Goal: Task Accomplishment & Management: Manage account settings

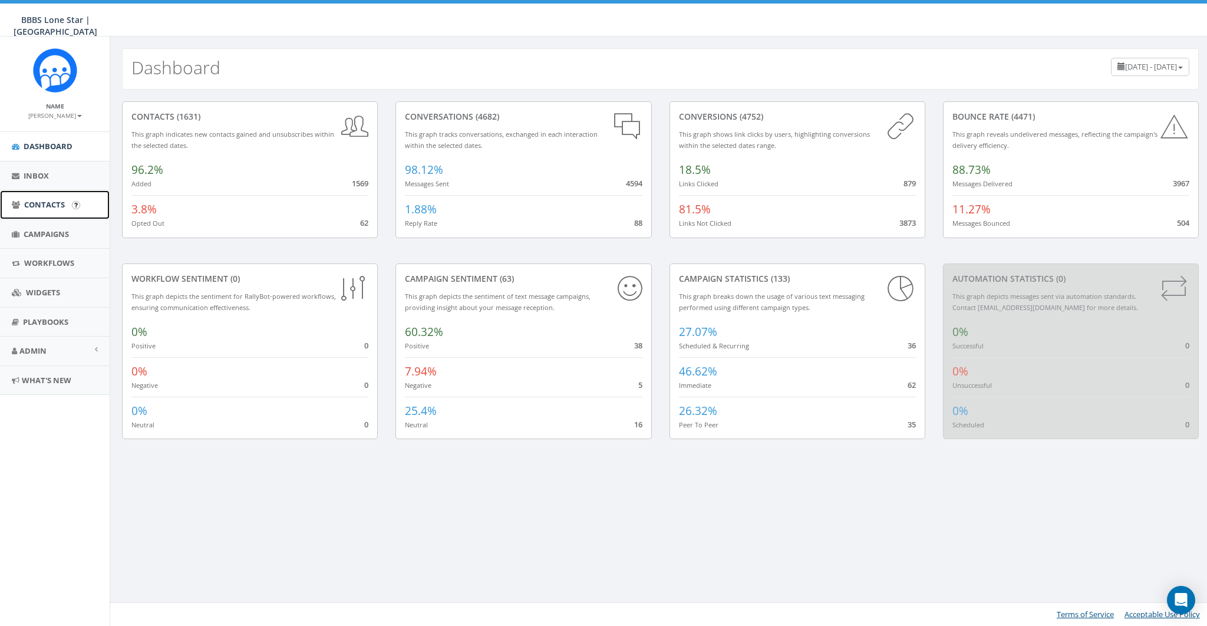
click at [30, 206] on span "Contacts" at bounding box center [44, 204] width 41 height 11
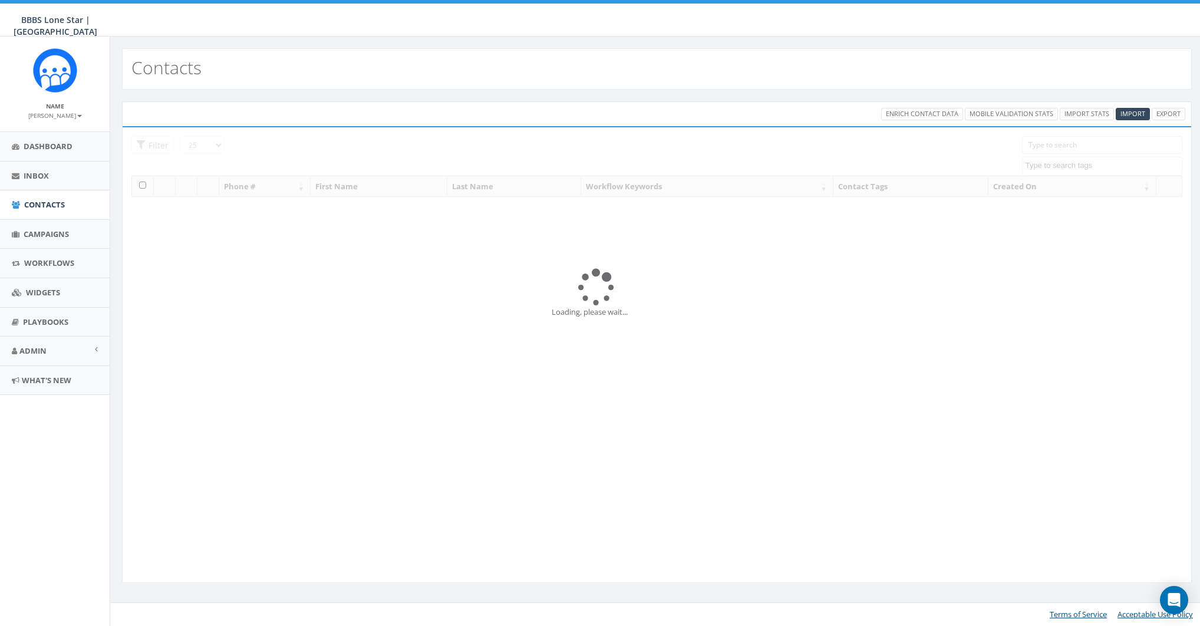
select select
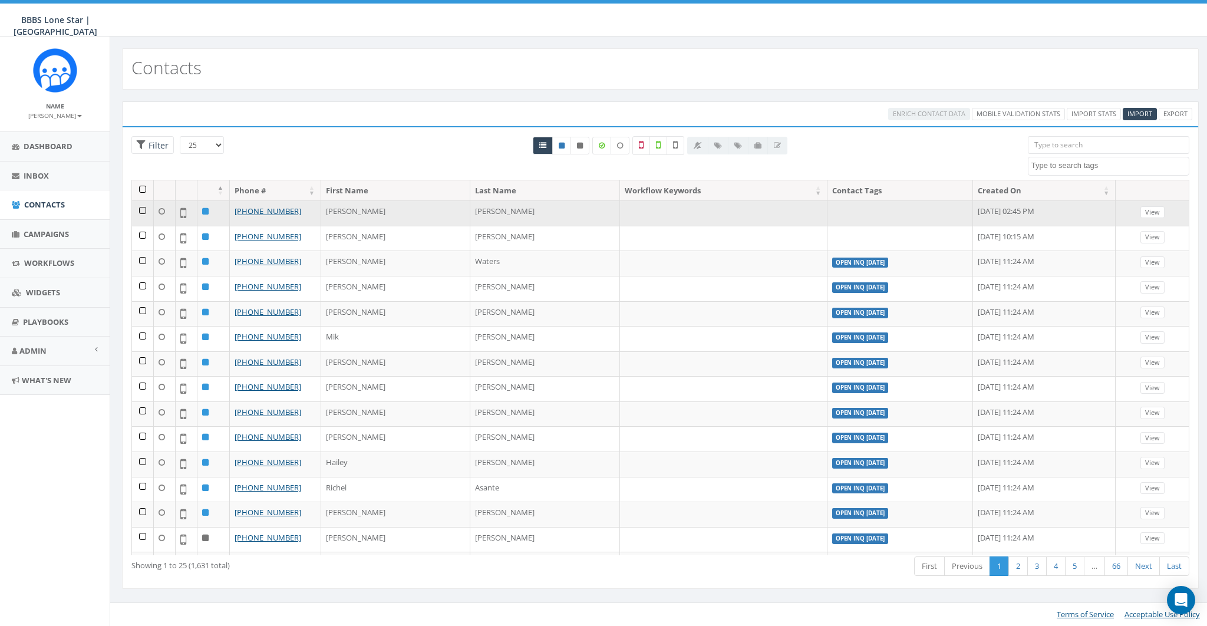
click at [141, 210] on td at bounding box center [143, 212] width 22 height 25
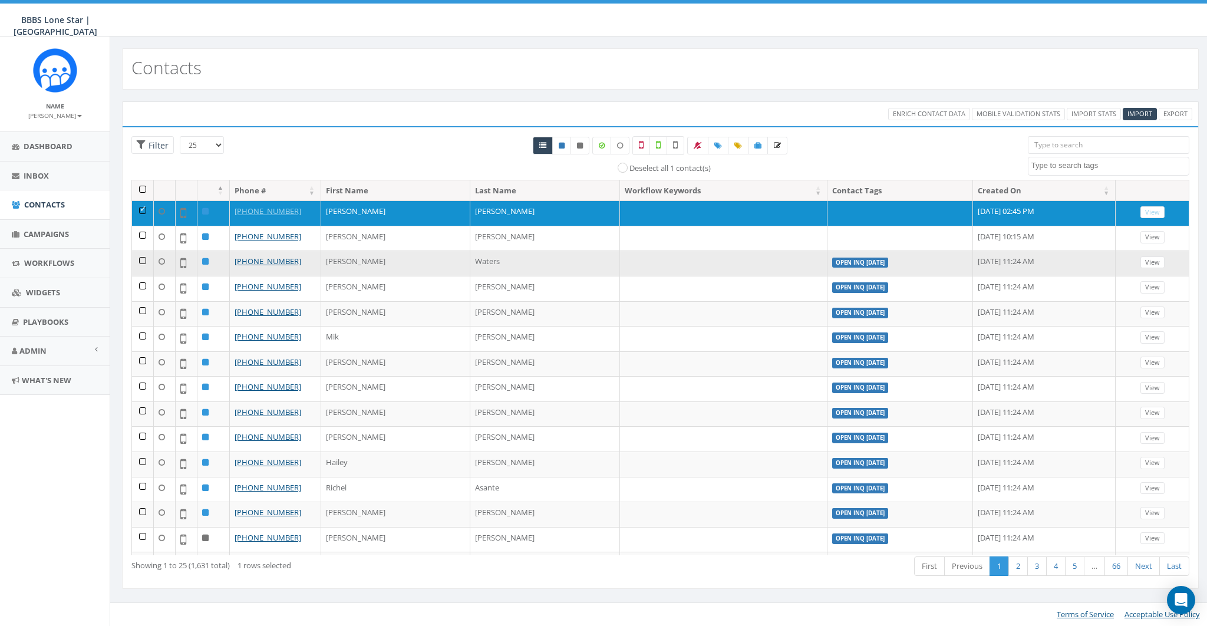
click at [140, 262] on td at bounding box center [143, 262] width 22 height 25
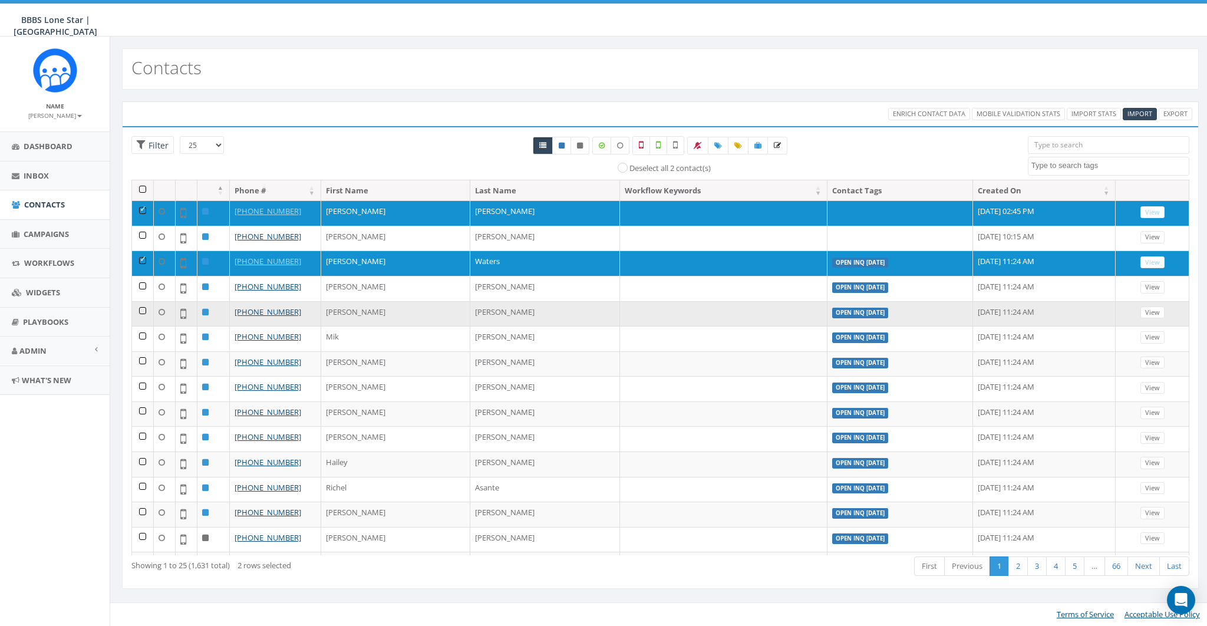
click at [139, 308] on td at bounding box center [143, 313] width 22 height 25
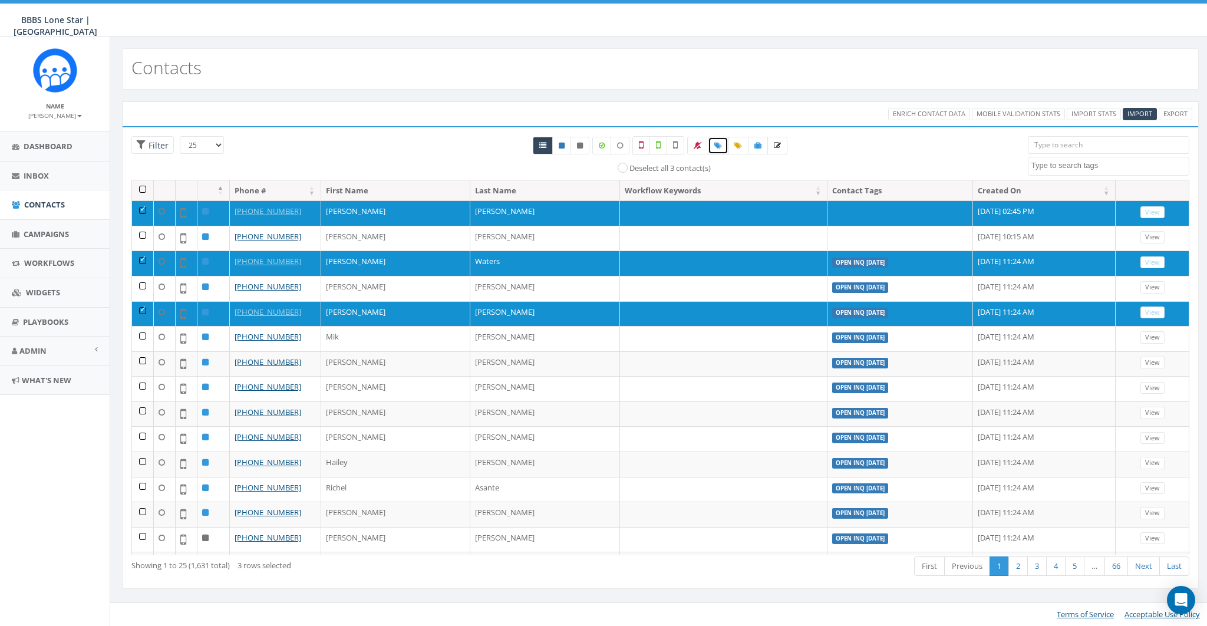
click at [720, 147] on icon at bounding box center [718, 145] width 8 height 7
select select
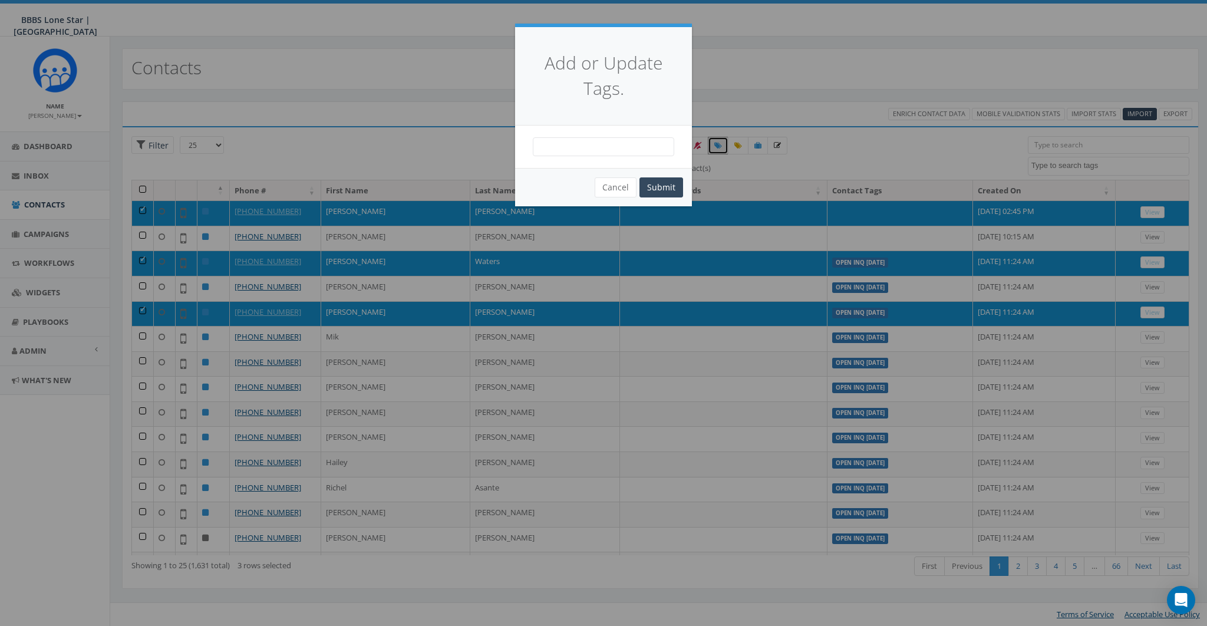
click at [638, 151] on span at bounding box center [603, 146] width 141 height 19
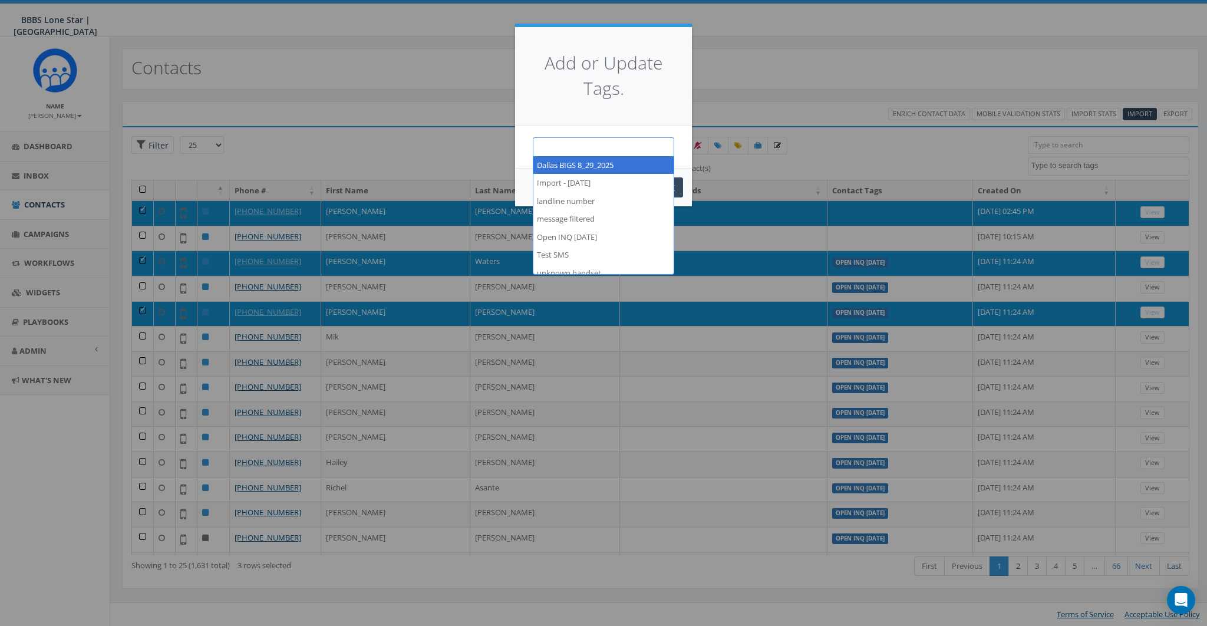
type textarea "B"
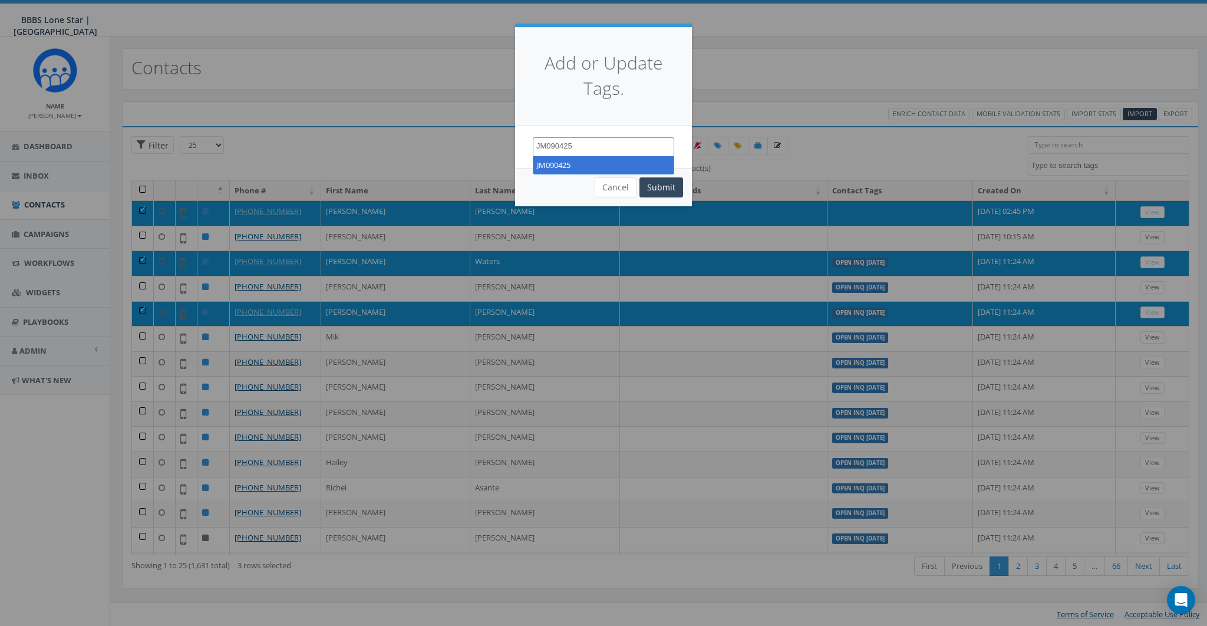
type textarea "JM090425"
select select "JM090425"
click at [662, 183] on button "Submit" at bounding box center [661, 187] width 44 height 20
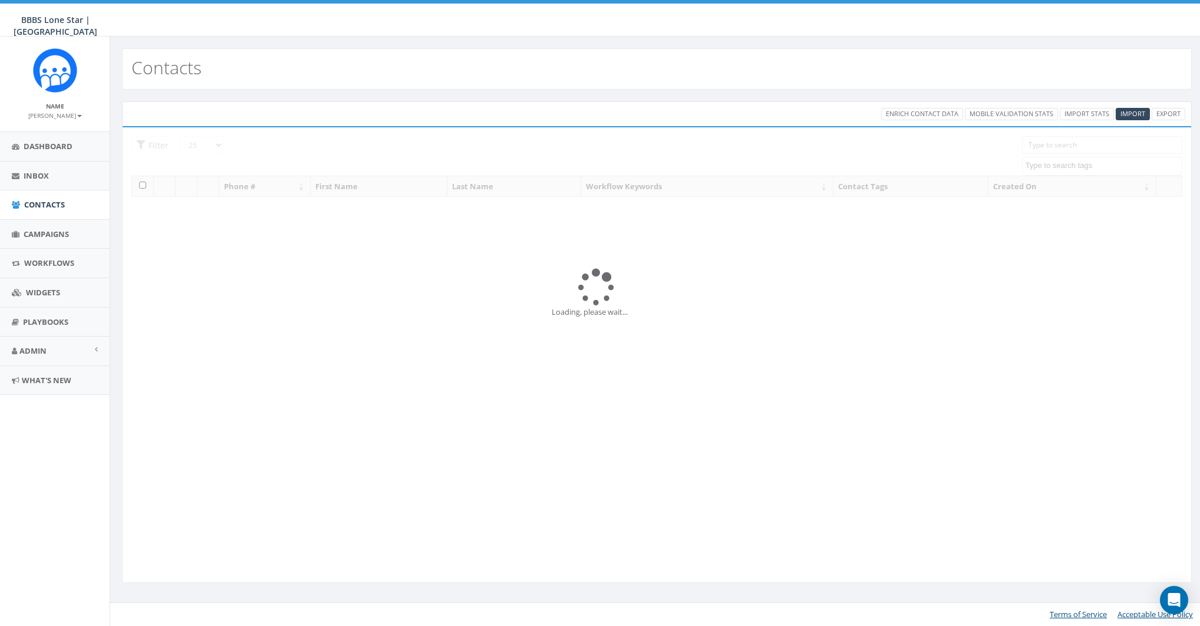
select select
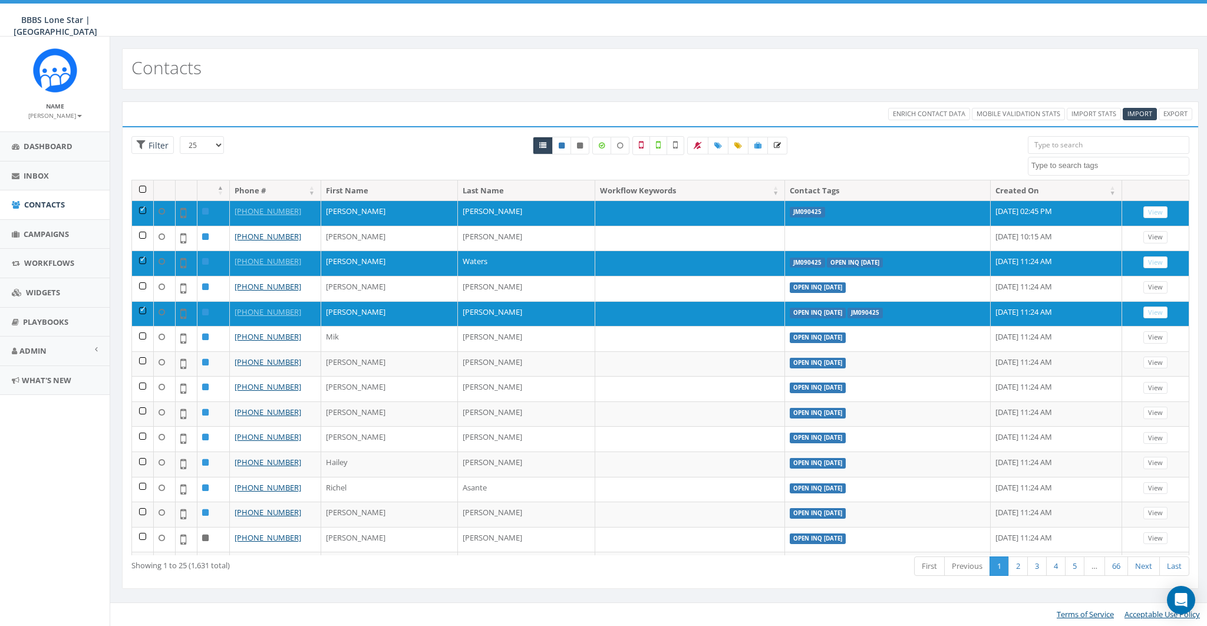
click at [1074, 166] on textarea "Search" at bounding box center [1109, 165] width 157 height 11
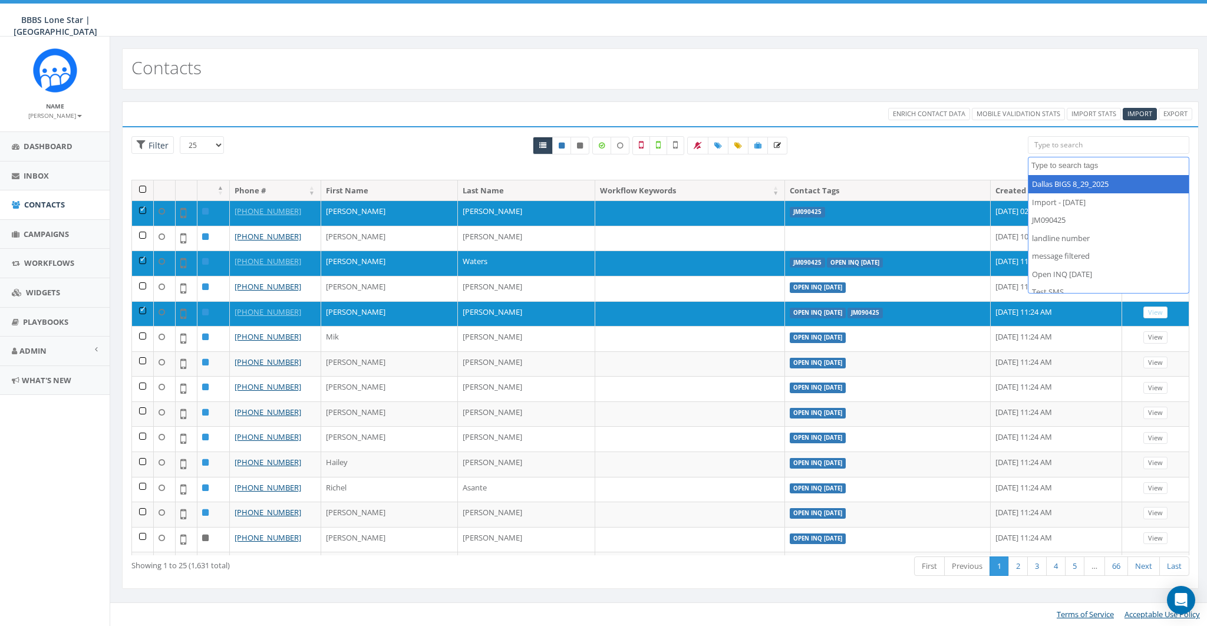
paste textarea "JM090425"
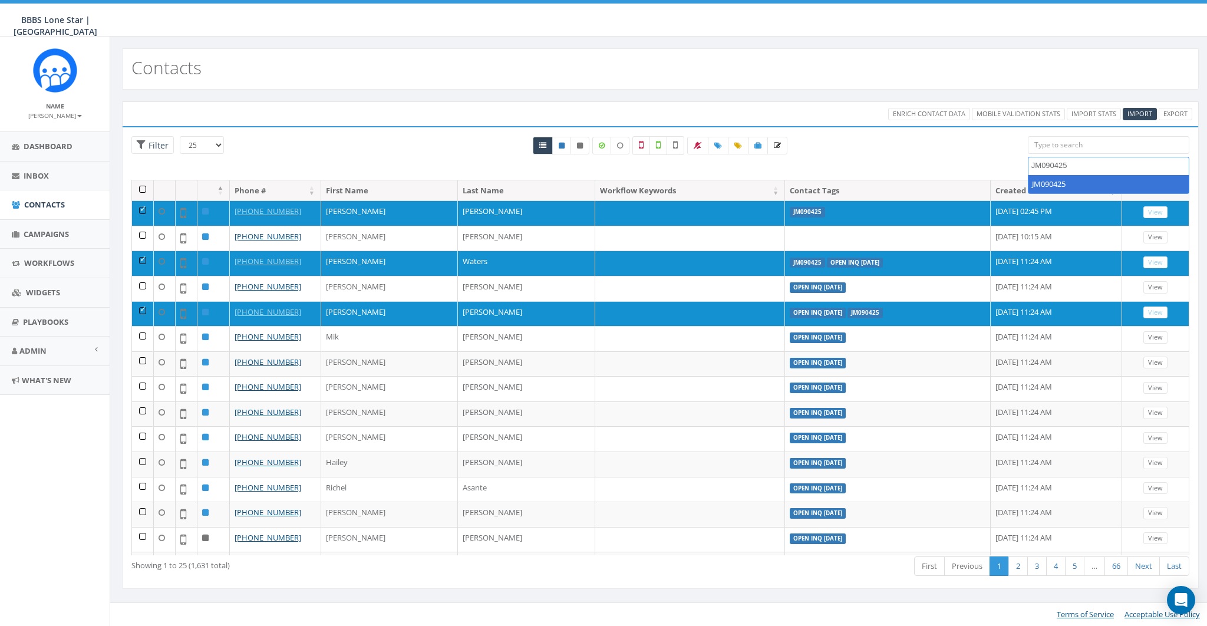
type textarea "JM090425"
select select "JM090425"
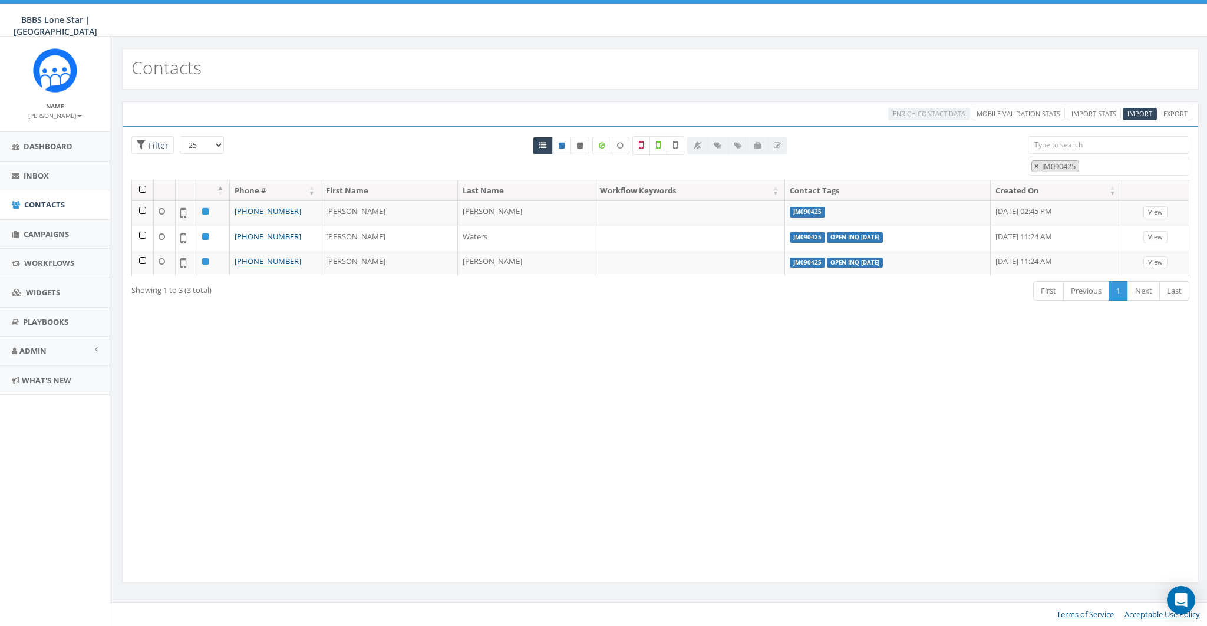
click at [1035, 165] on span "×" at bounding box center [1036, 166] width 4 height 11
select select
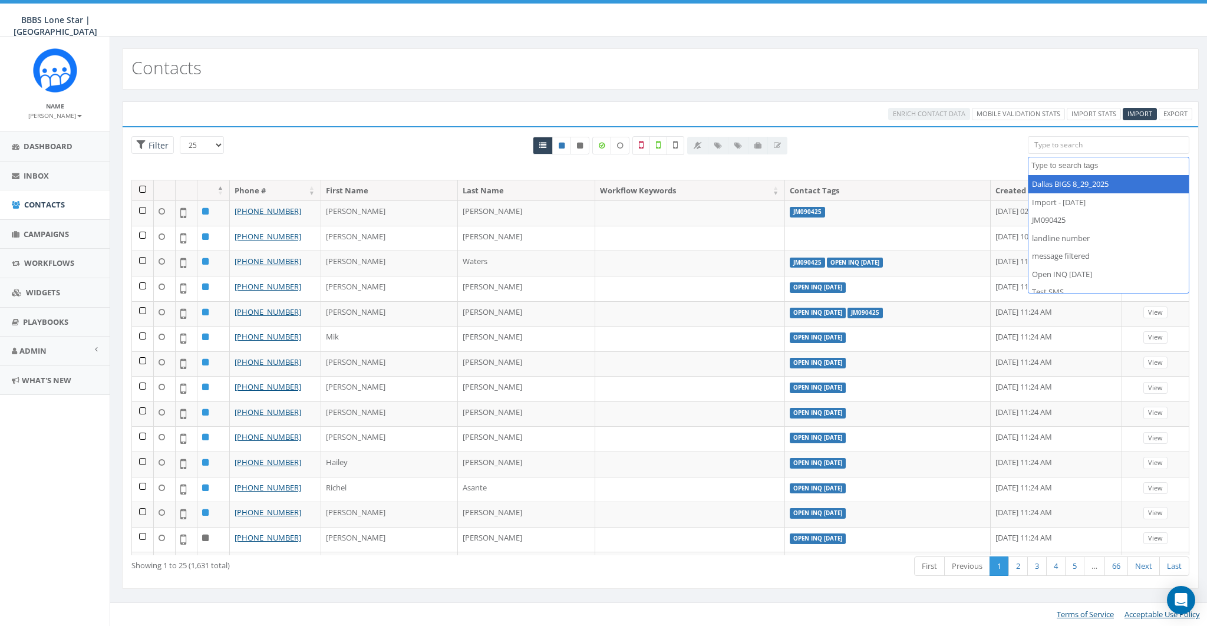
click at [882, 152] on div "All 0 contact(s) on current page All 3 contact(s) filtered" at bounding box center [660, 158] width 717 height 44
click at [1060, 163] on textarea "Search" at bounding box center [1109, 165] width 157 height 11
paste textarea "JM090425"
type textarea "JM090425"
select select "JM090425"
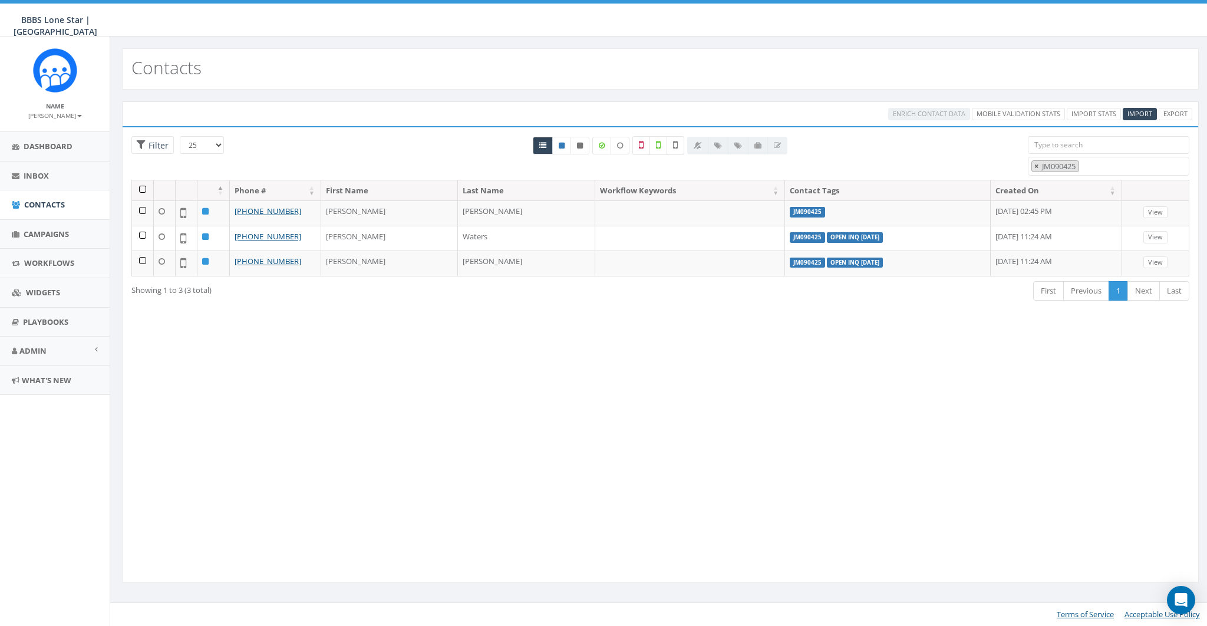
click at [1038, 166] on span "×" at bounding box center [1036, 166] width 4 height 11
select select
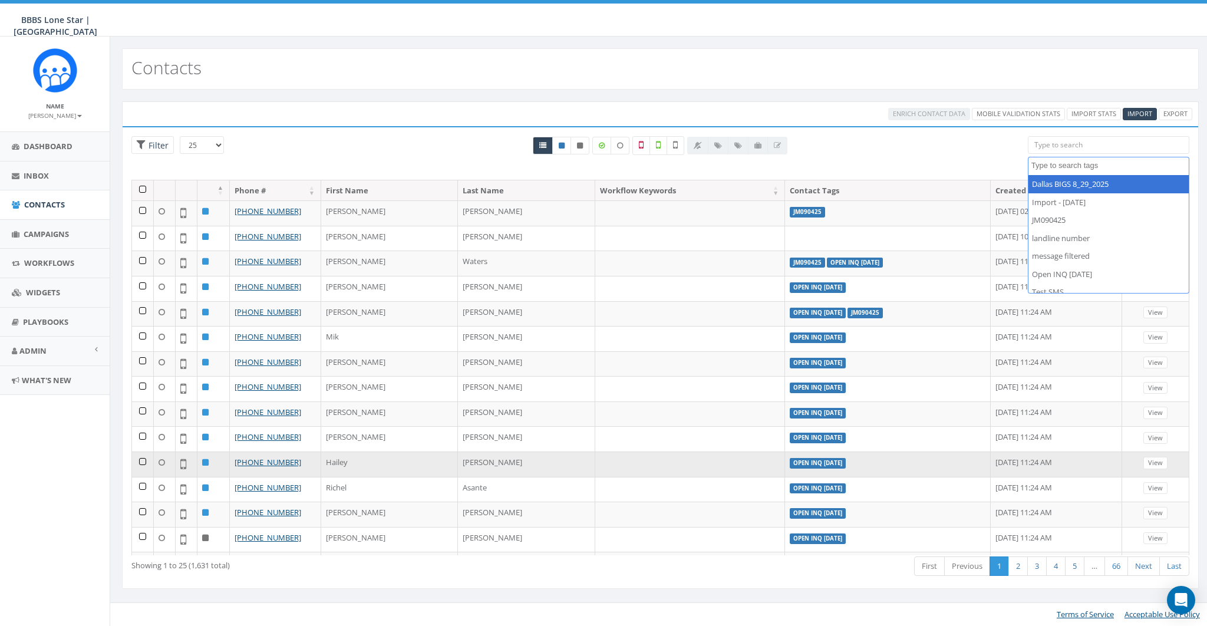
click at [140, 457] on td at bounding box center [143, 463] width 22 height 25
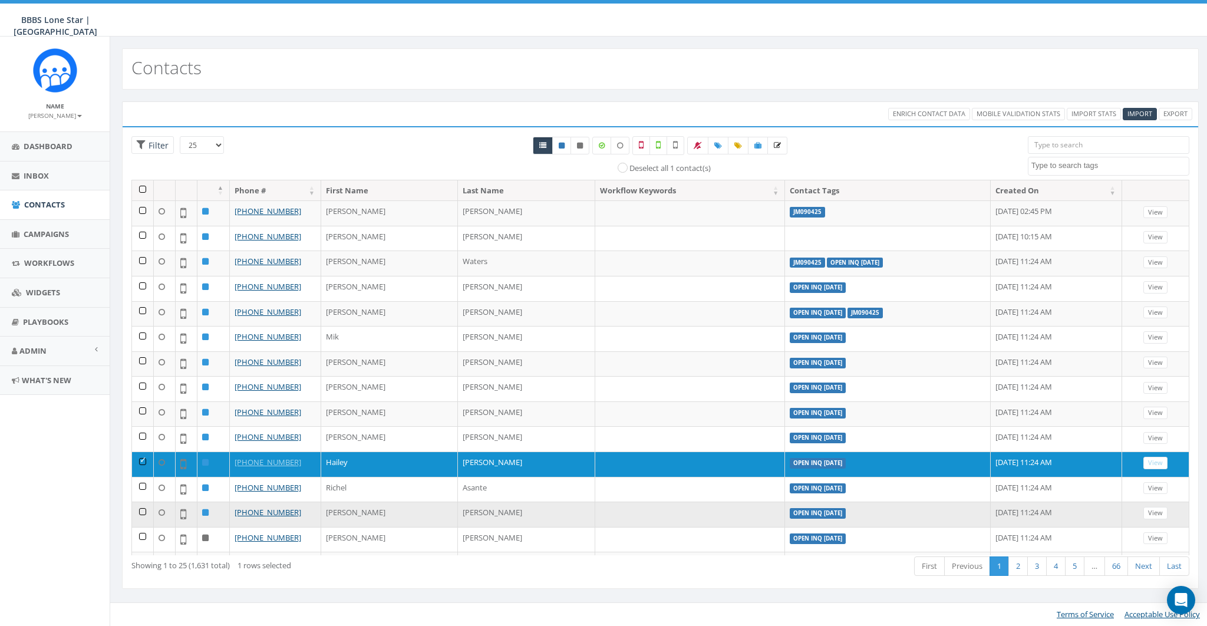
drag, startPoint x: 139, startPoint y: 480, endPoint x: 139, endPoint y: 504, distance: 24.2
click at [139, 483] on td at bounding box center [143, 489] width 22 height 25
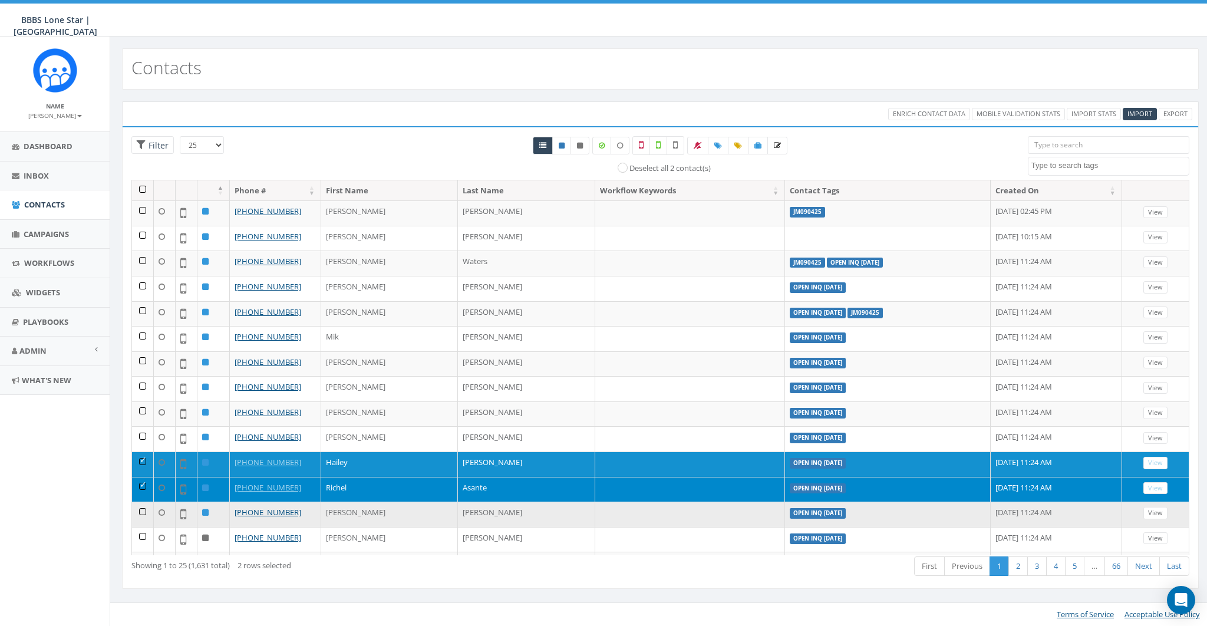
click at [139, 505] on td at bounding box center [143, 513] width 22 height 25
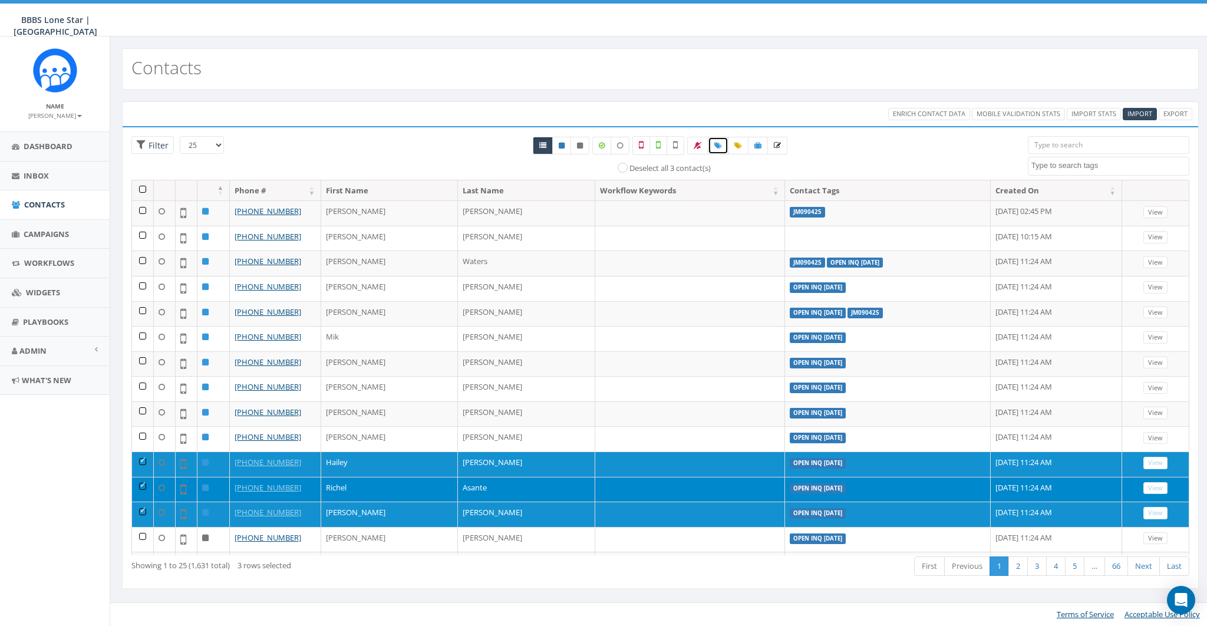
click at [720, 147] on icon at bounding box center [718, 145] width 8 height 7
select select
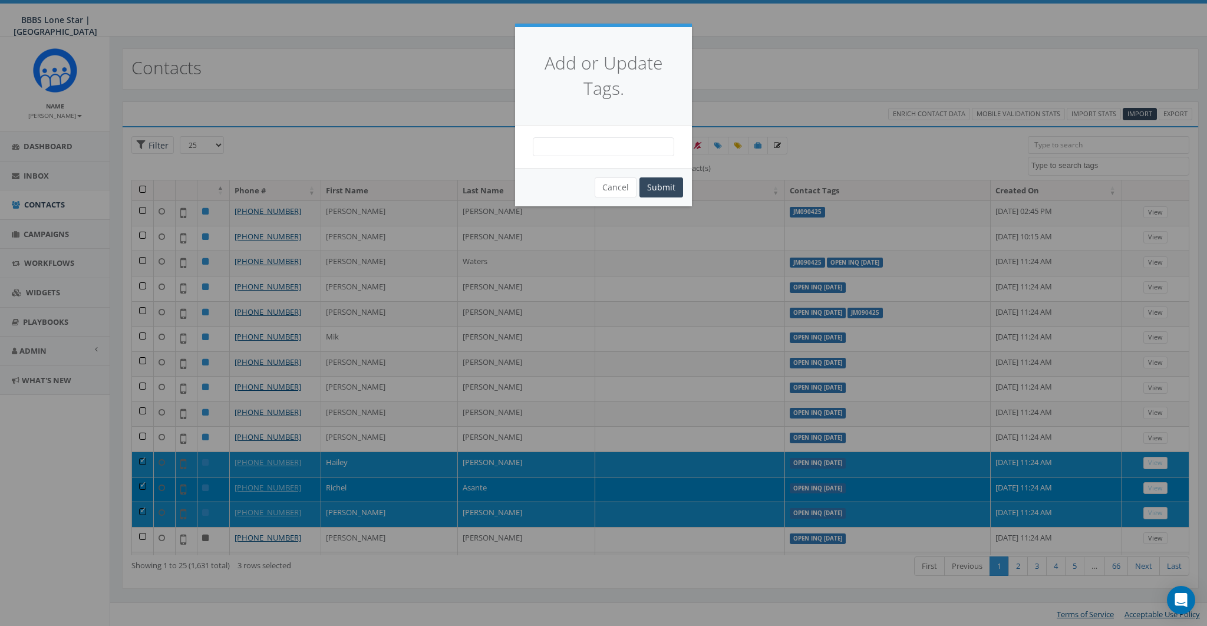
click at [626, 154] on span at bounding box center [603, 146] width 141 height 19
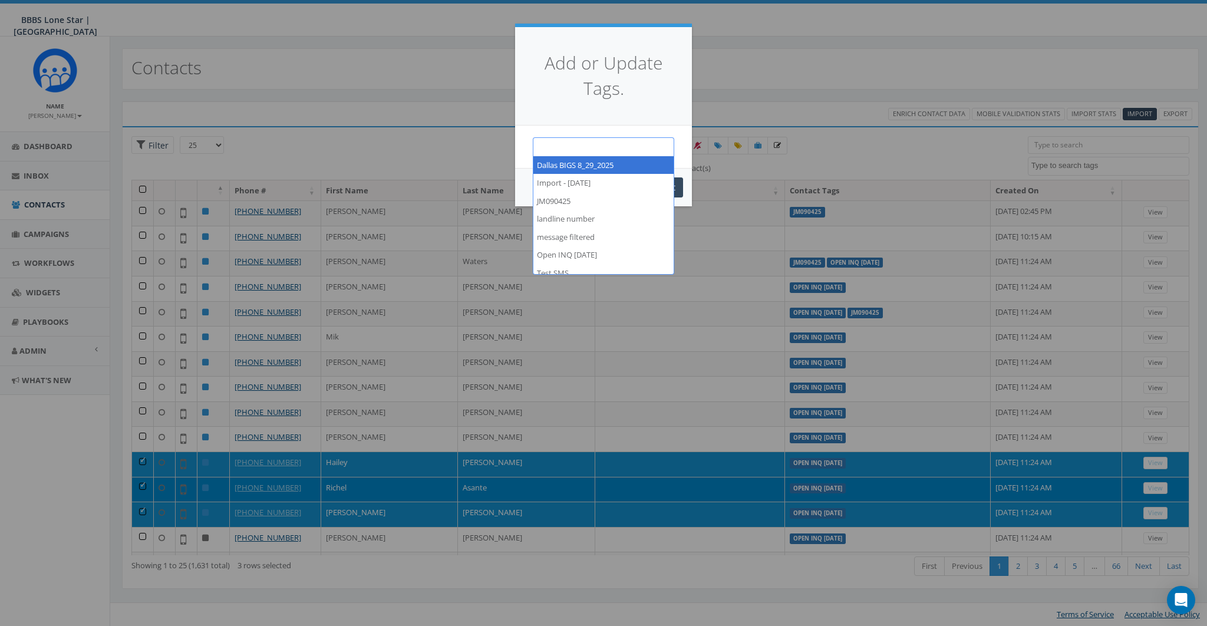
paste textarea "JM090425"
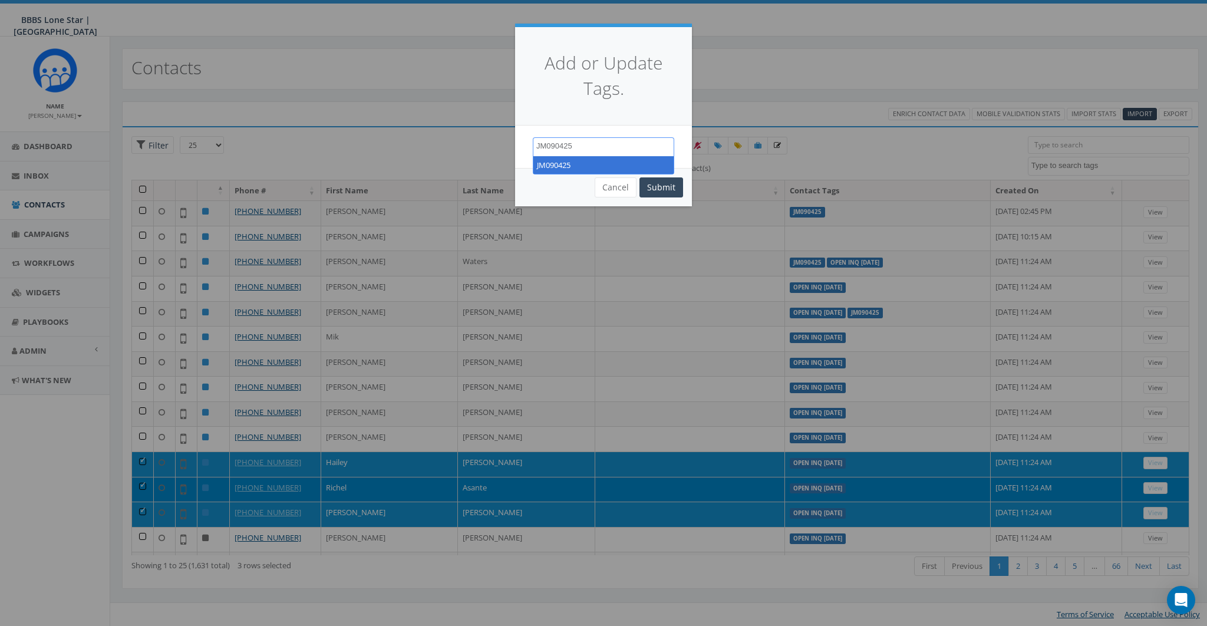
type textarea "JM090425"
select select "JM090425"
click at [672, 187] on button "Submit" at bounding box center [661, 187] width 44 height 20
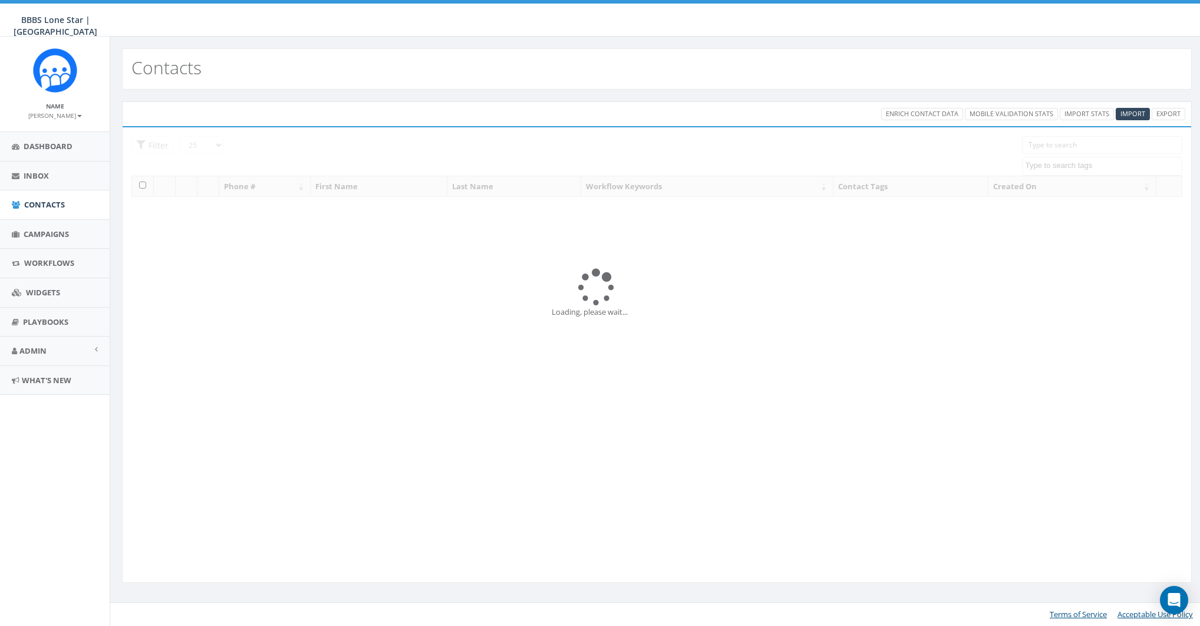
select select
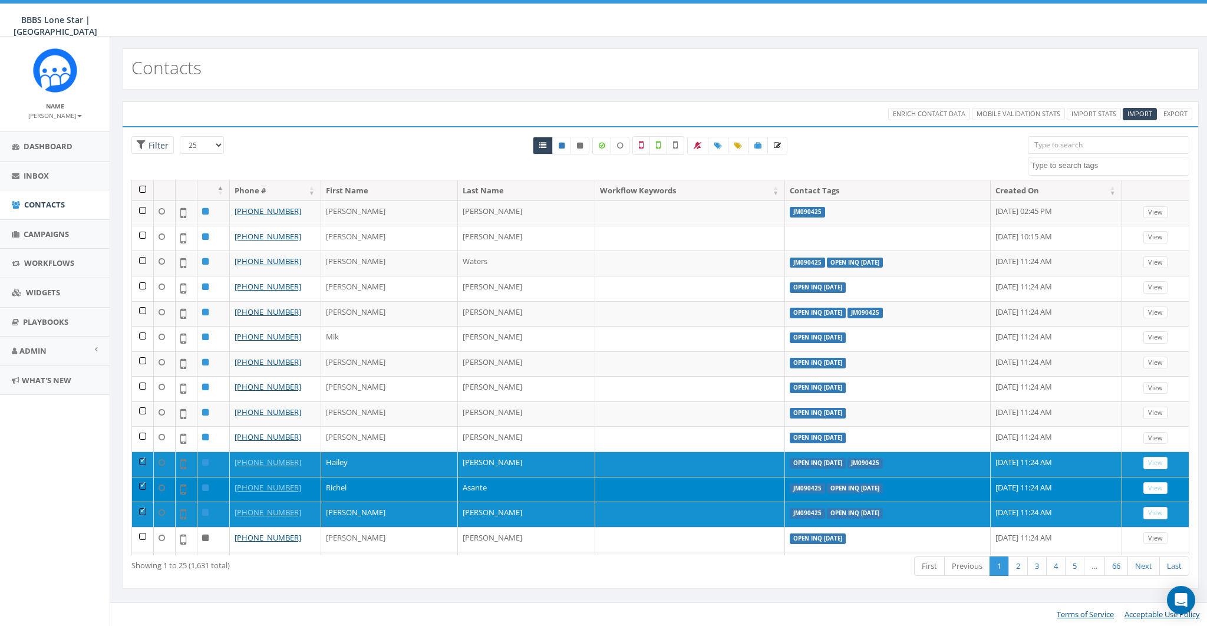
click at [1053, 156] on div "Dallas BIGS 8_29_2025 Import - [DATE] JM090425 landline number message filtered…" at bounding box center [1108, 155] width 161 height 39
click at [1053, 160] on span at bounding box center [1108, 165] width 160 height 11
paste textarea "JM090425"
type textarea "JM090425"
select select "JM090425"
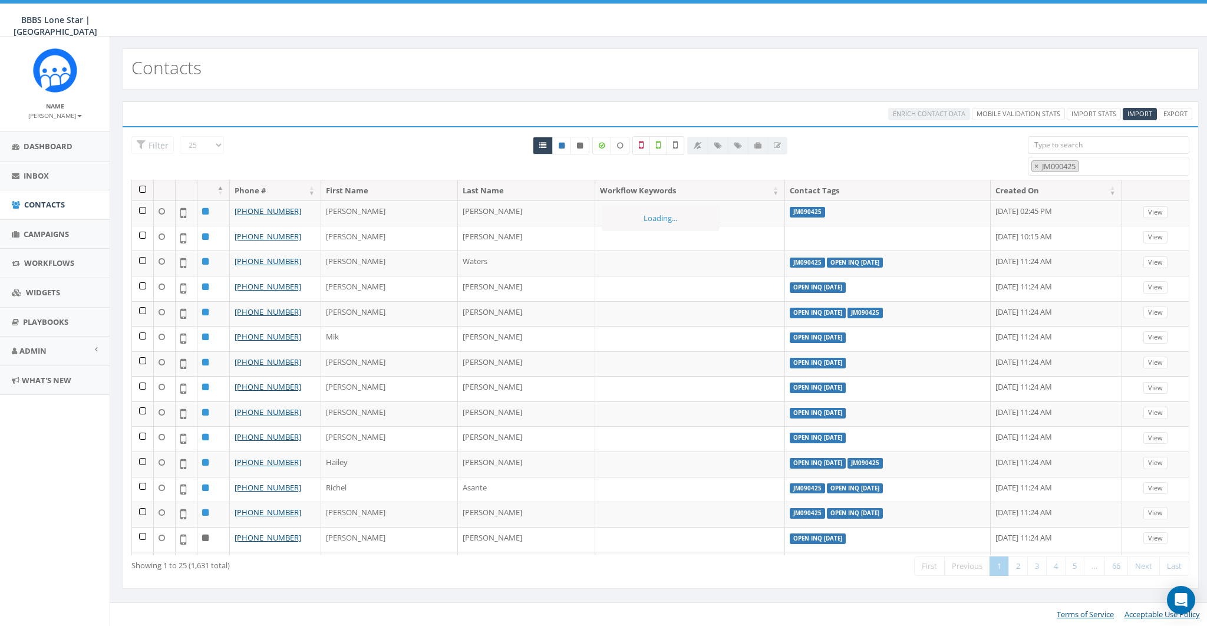
scroll to position [20, 0]
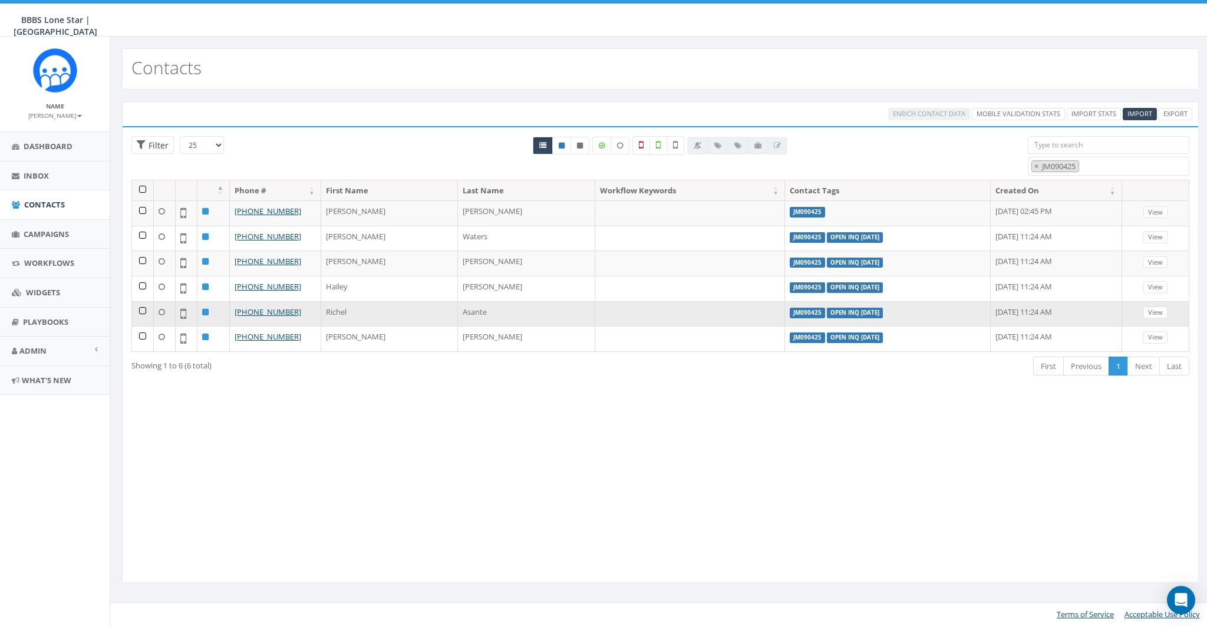
click at [137, 309] on td at bounding box center [143, 313] width 22 height 25
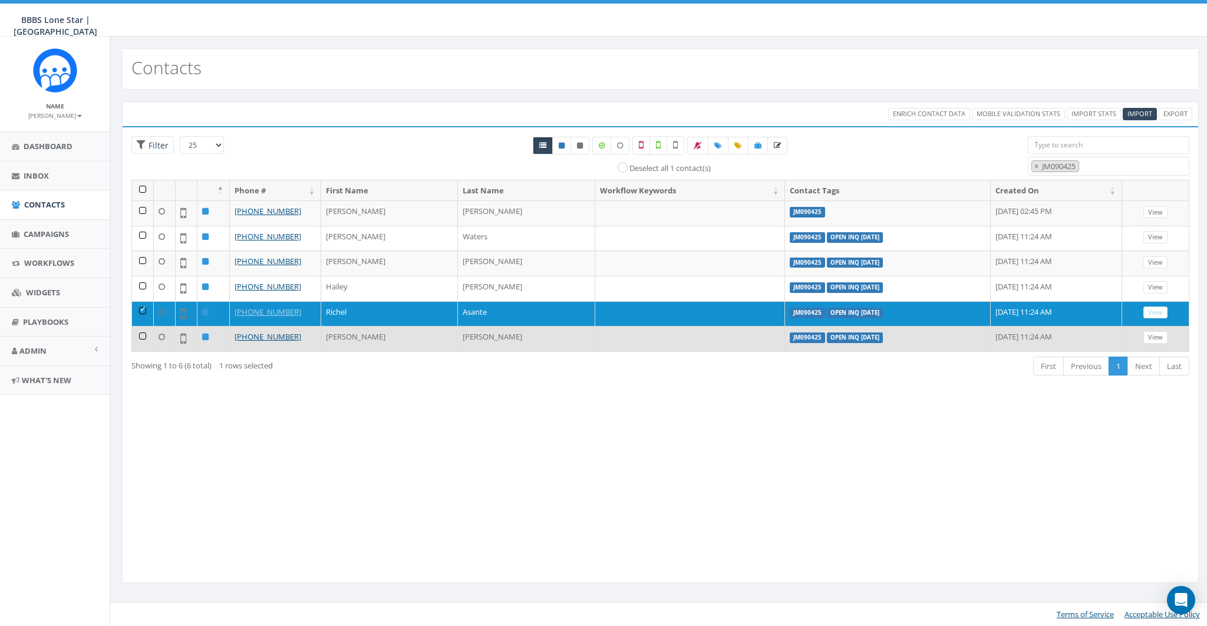
click at [141, 329] on td at bounding box center [143, 338] width 22 height 25
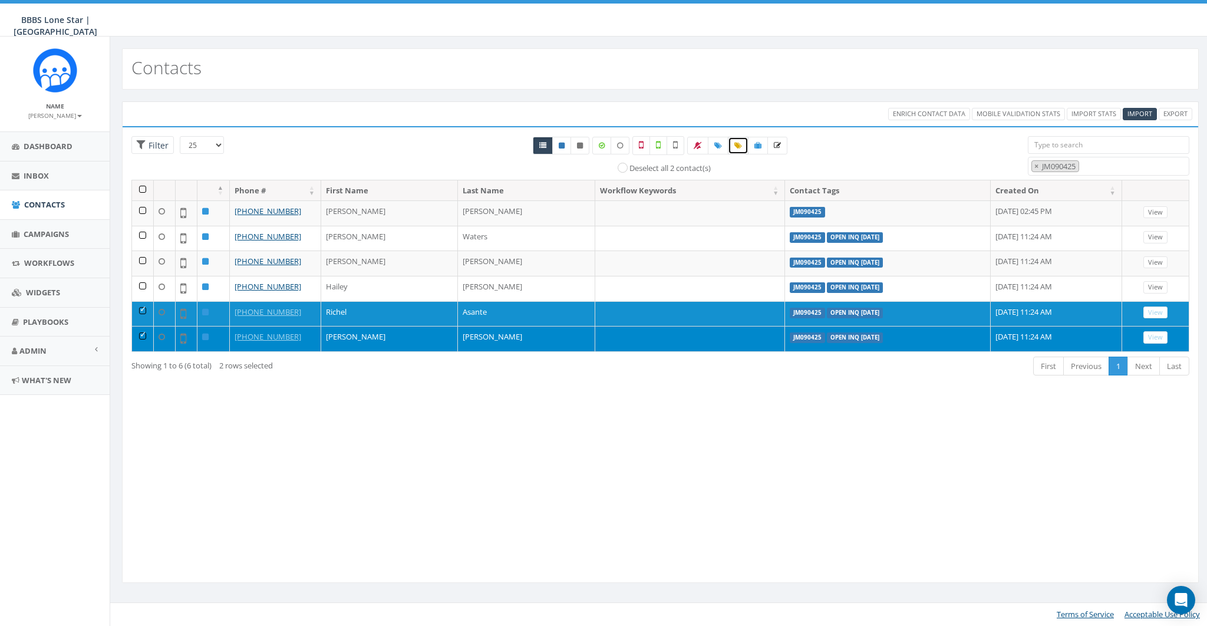
click at [737, 144] on icon at bounding box center [738, 145] width 8 height 7
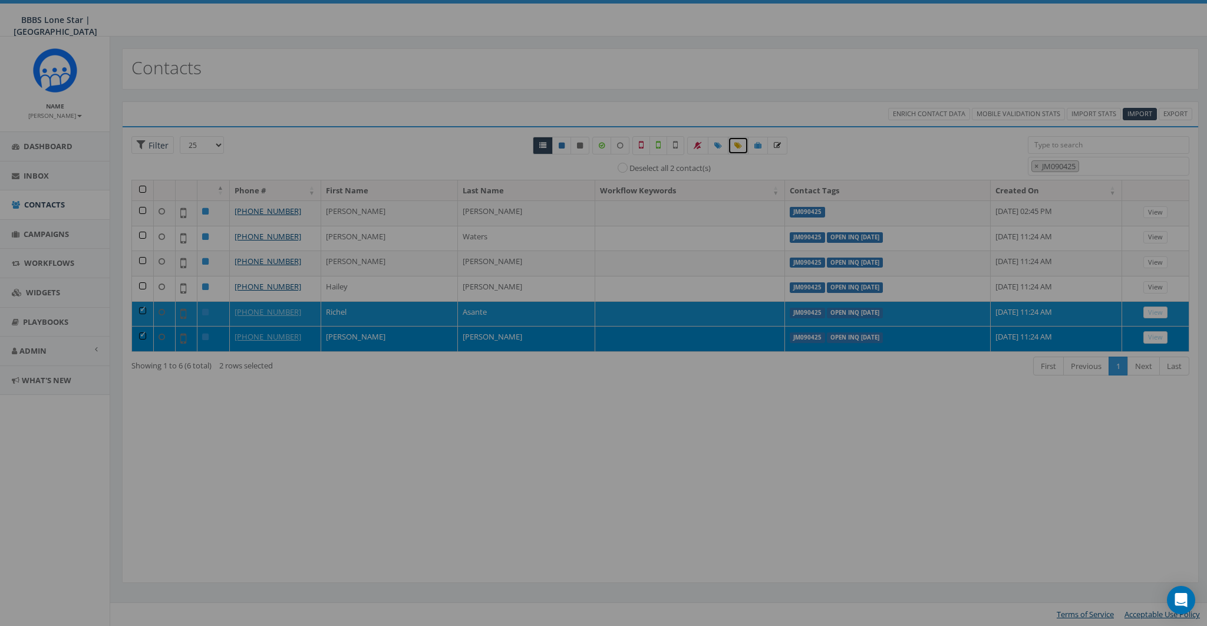
select select "JM090425"
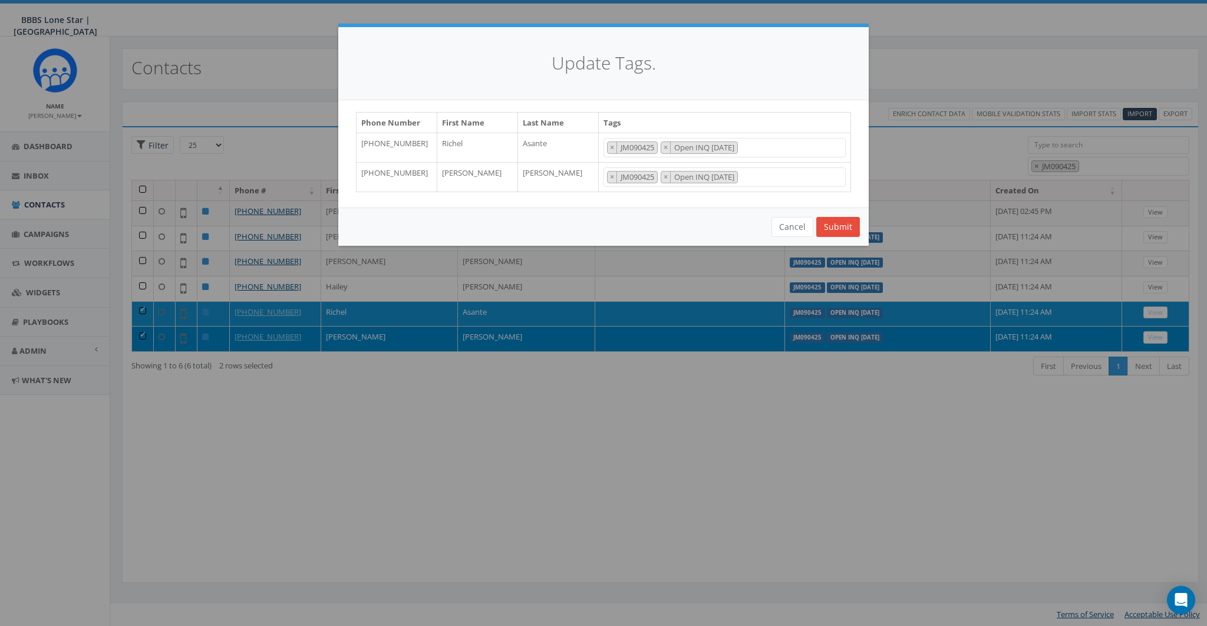
scroll to position [93, 0]
drag, startPoint x: 610, startPoint y: 146, endPoint x: 612, endPoint y: 156, distance: 10.2
click at [610, 147] on span "×" at bounding box center [612, 147] width 4 height 11
select select "Open INQ [DATE]"
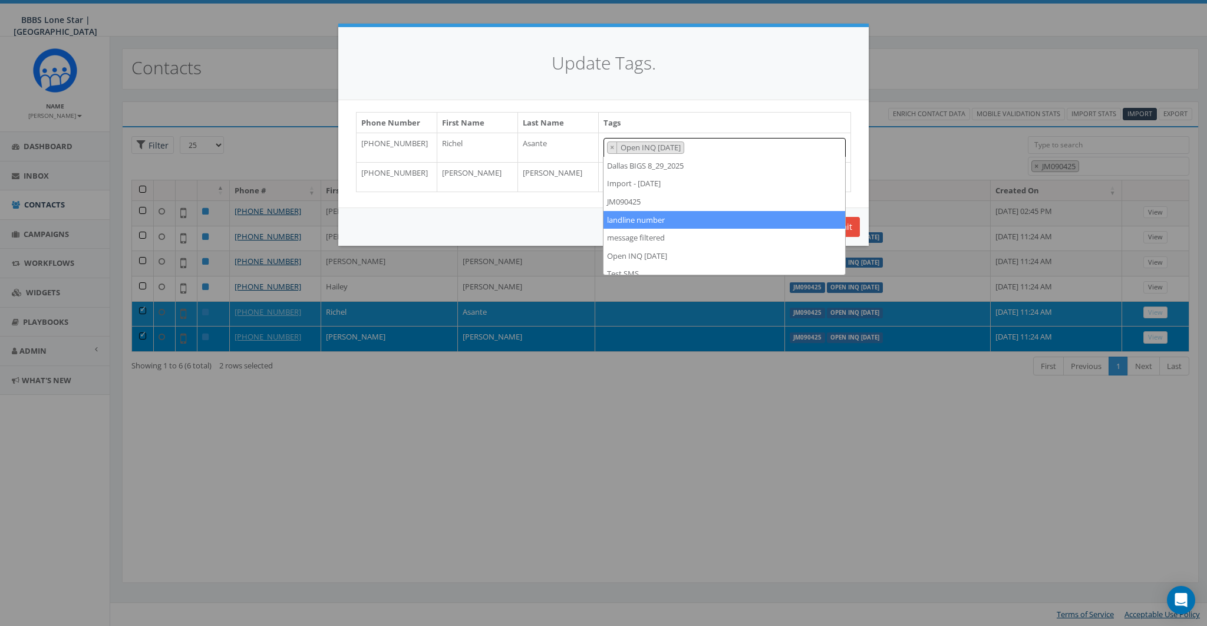
scroll to position [62, 0]
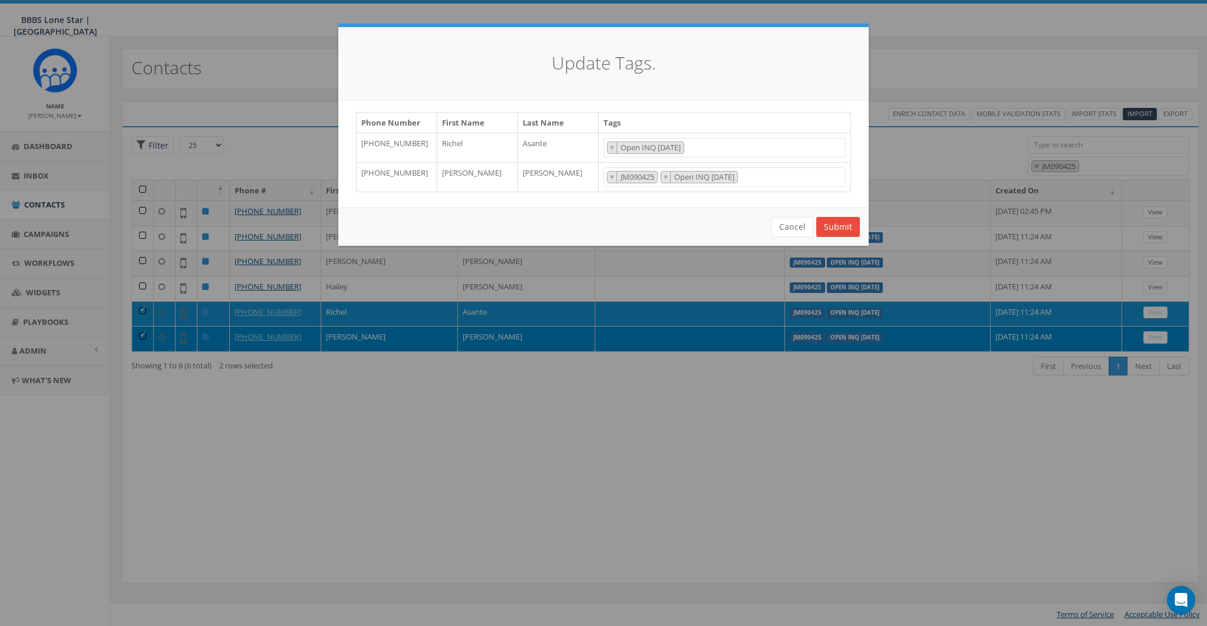
click at [573, 208] on div "Cancel Submit" at bounding box center [603, 226] width 530 height 38
drag, startPoint x: 613, startPoint y: 177, endPoint x: 598, endPoint y: 189, distance: 18.9
click at [613, 177] on span "×" at bounding box center [612, 176] width 4 height 11
select select "Open INQ [DATE]"
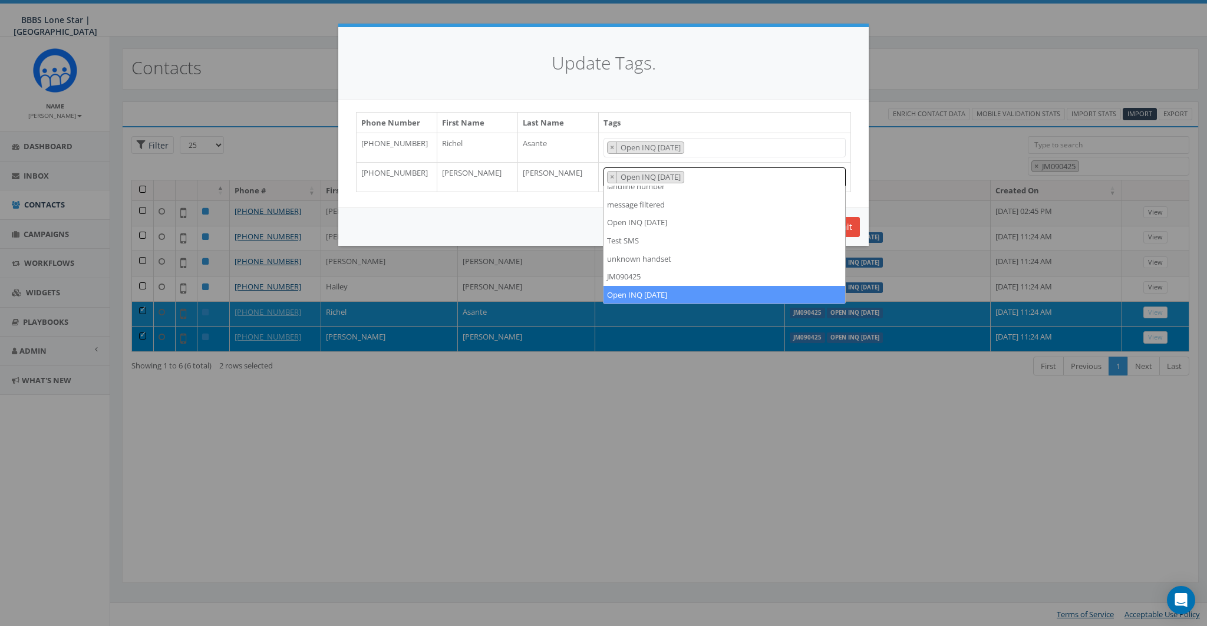
click at [533, 218] on div "Cancel Submit" at bounding box center [603, 226] width 530 height 38
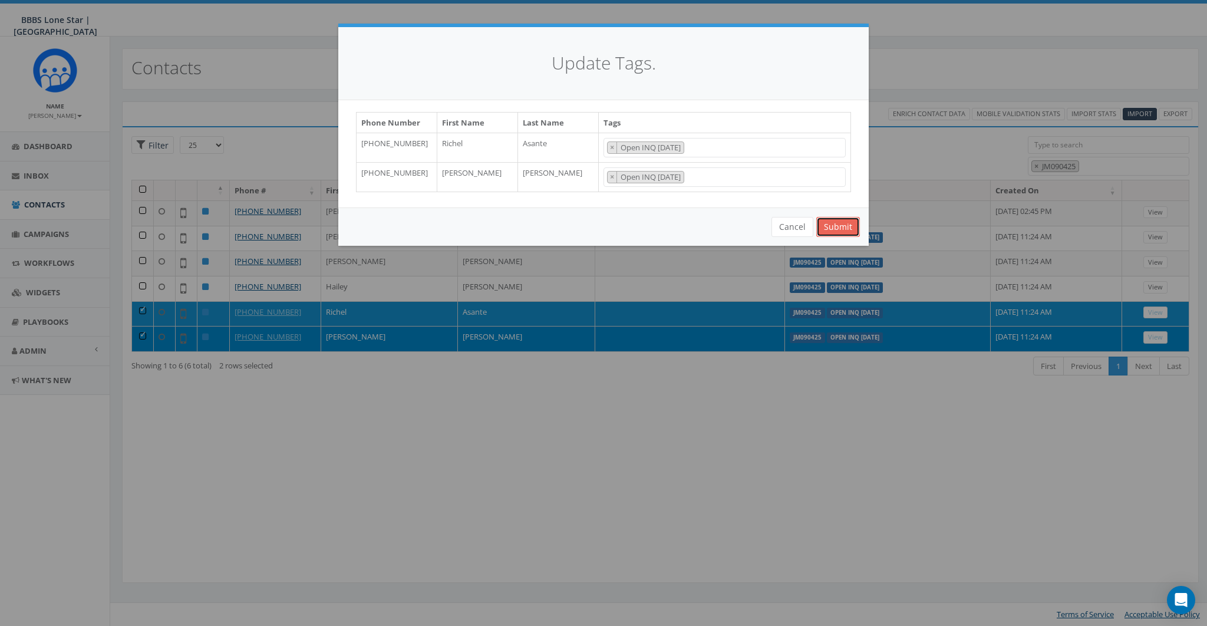
click at [843, 226] on button "Submit" at bounding box center [838, 227] width 44 height 20
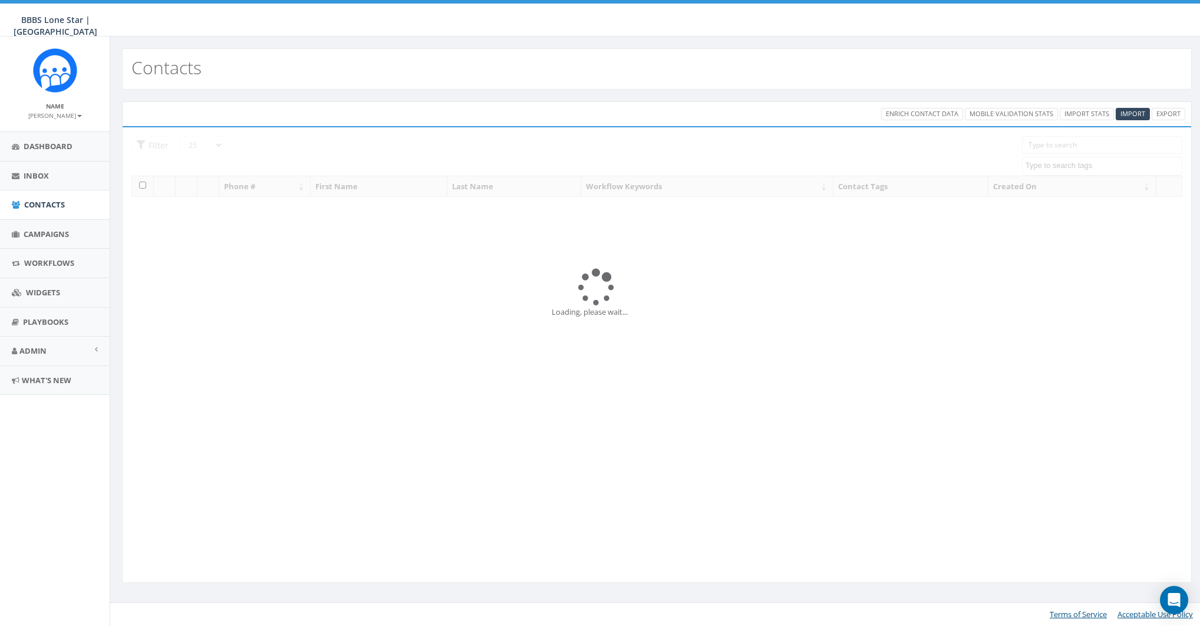
select select
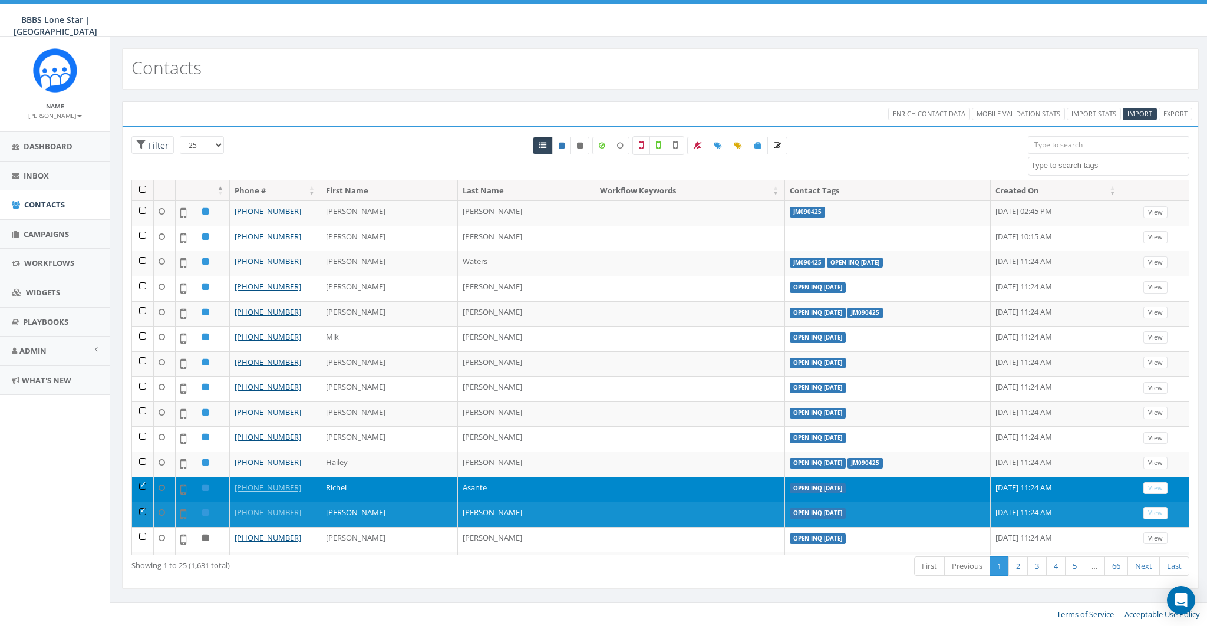
click at [1085, 161] on textarea "Search" at bounding box center [1109, 165] width 157 height 11
paste textarea "JM090425"
type textarea "JM090425"
select select "JM090425"
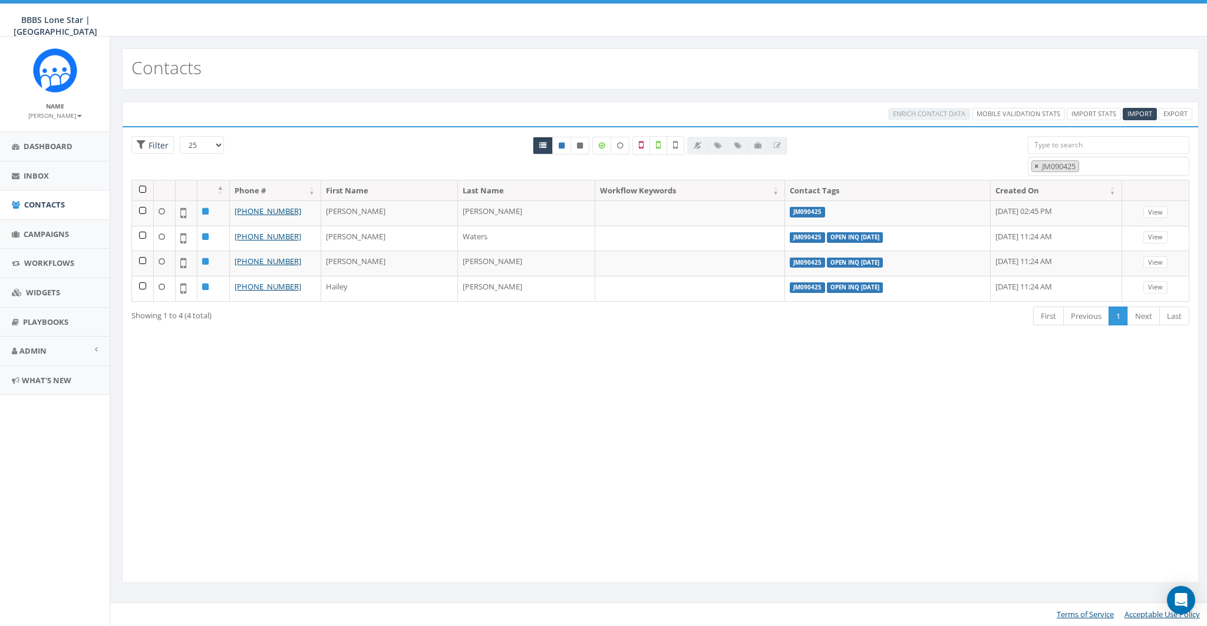
click at [1037, 164] on span "×" at bounding box center [1036, 166] width 4 height 11
select select
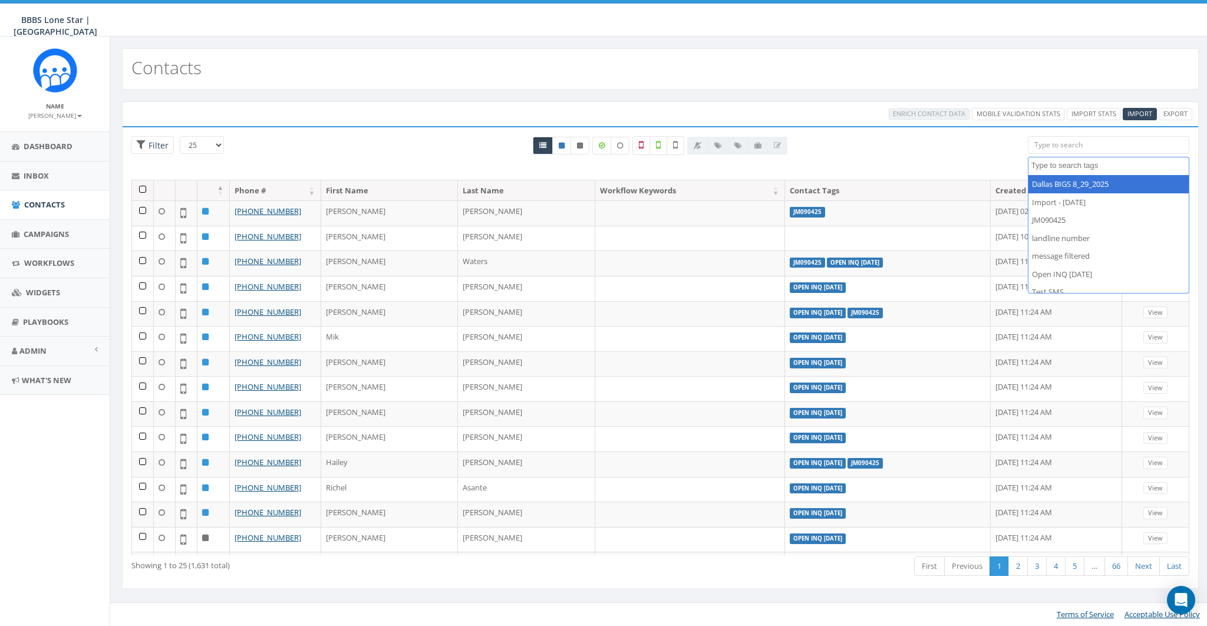
click at [756, 119] on div "Enrich Contact Data Mobile Validation Stats Import Stats Import Export" at bounding box center [885, 114] width 631 height 12
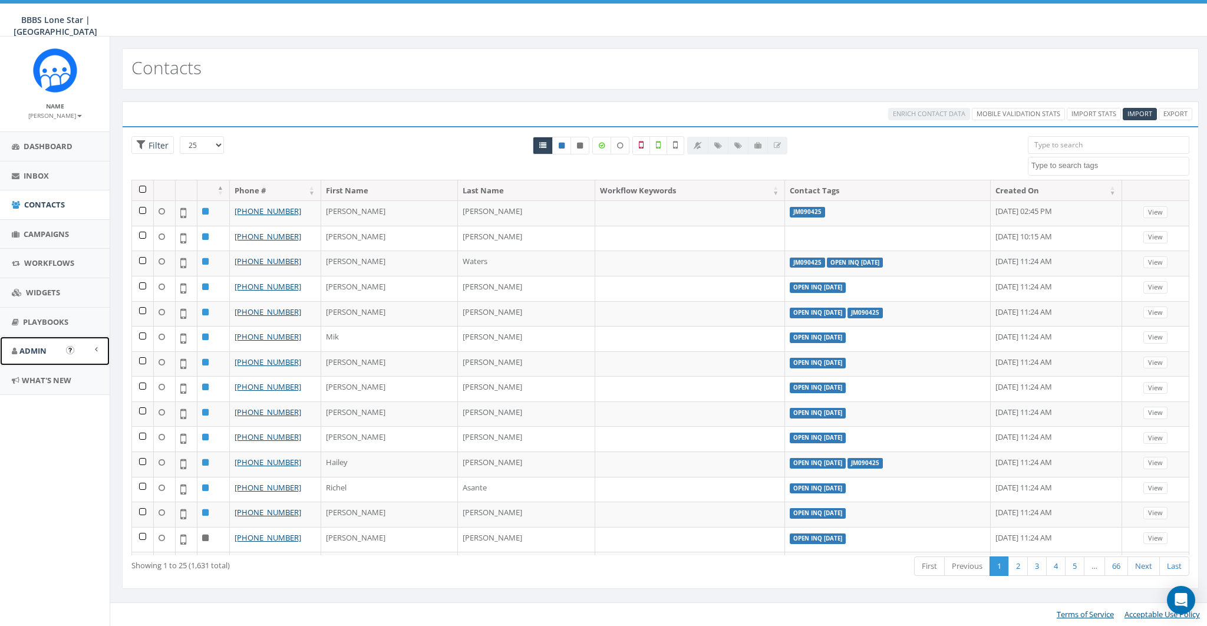
click at [31, 355] on link "Admin" at bounding box center [55, 350] width 110 height 29
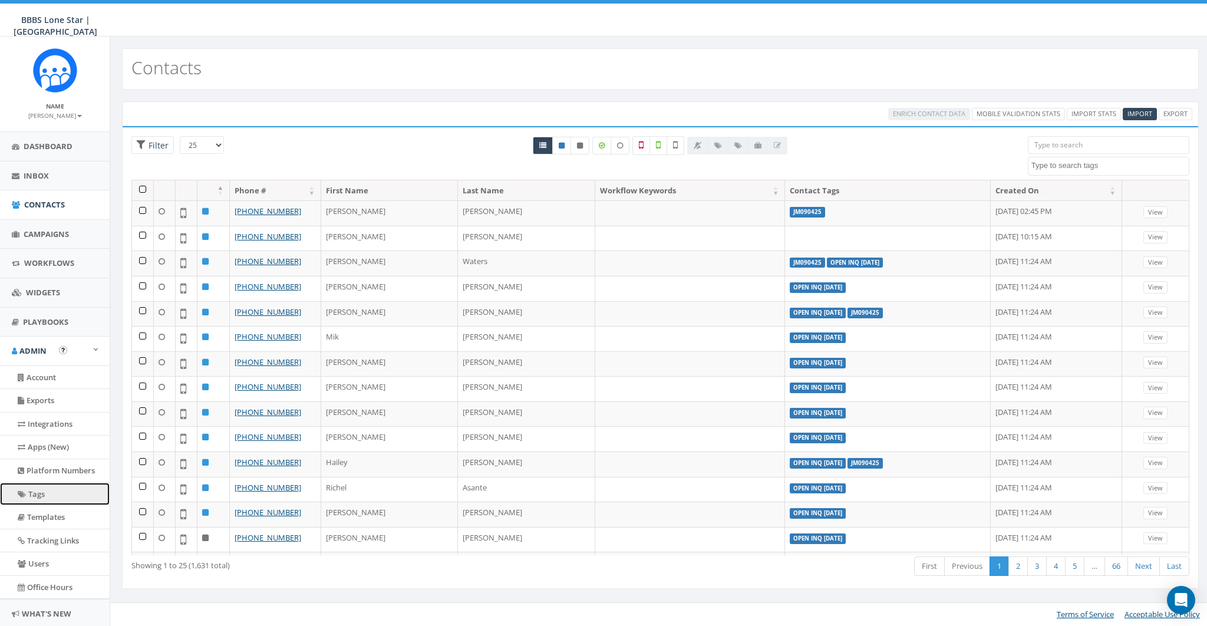
click at [36, 485] on link "Tags" at bounding box center [55, 494] width 110 height 23
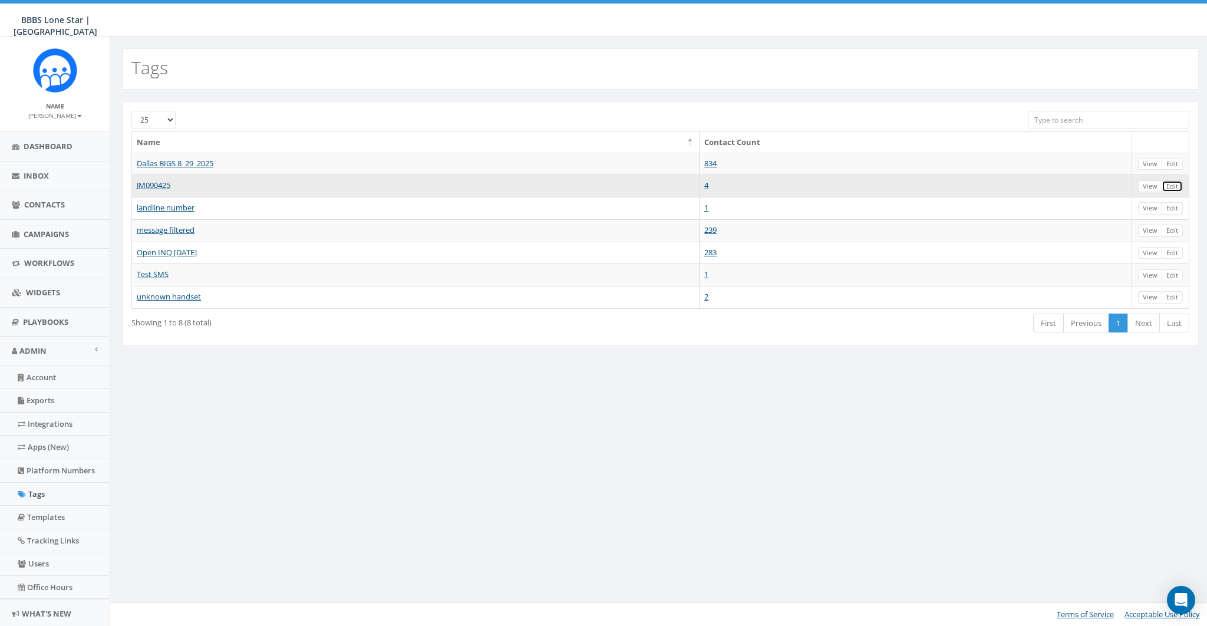
click at [1174, 182] on link "Edit" at bounding box center [1171, 186] width 21 height 12
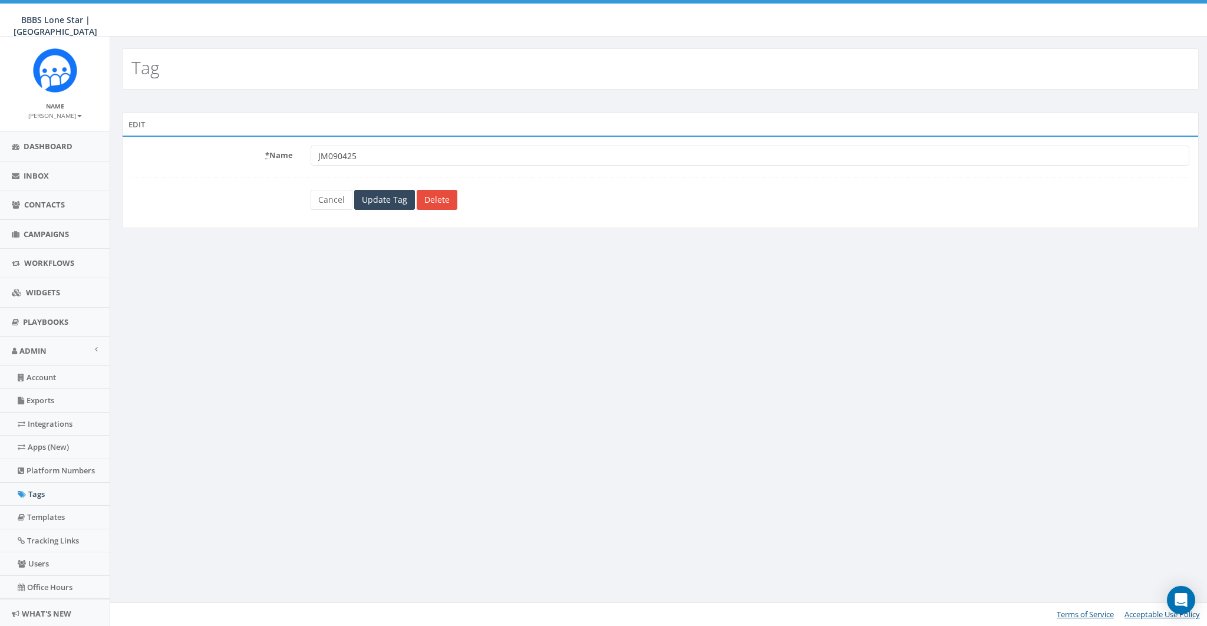
click at [443, 209] on div "* Name JM090425 Cancel Update Tag Delete" at bounding box center [660, 182] width 1077 height 93
click at [434, 199] on link "Delete" at bounding box center [437, 200] width 41 height 20
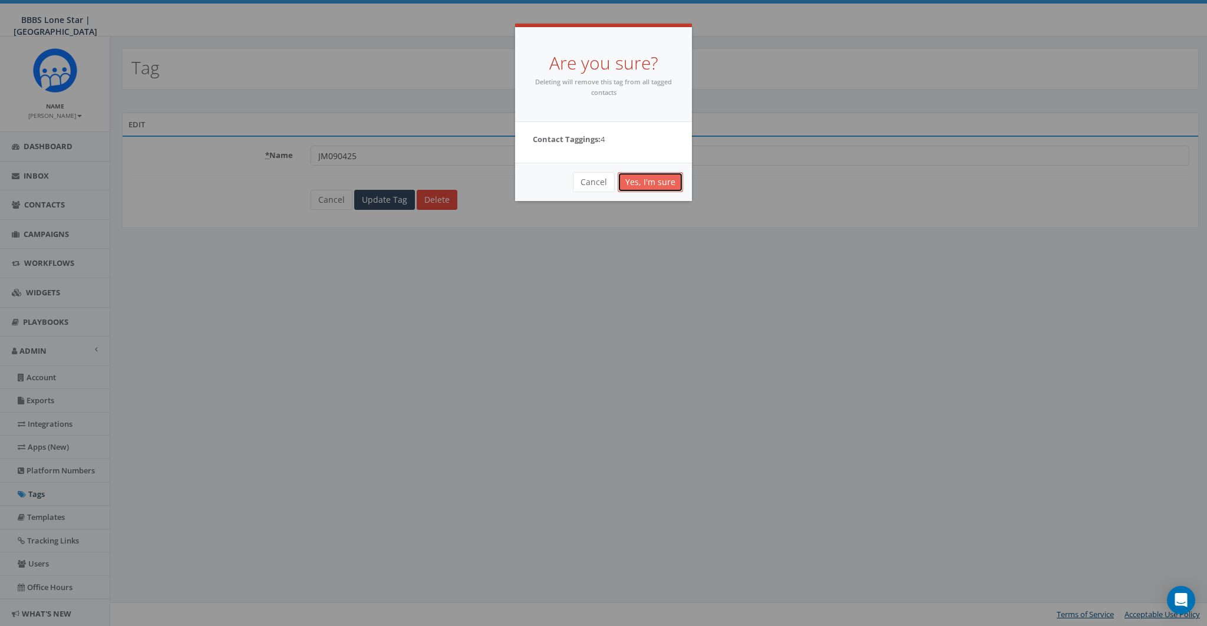
click at [656, 186] on link "Yes, I'm sure" at bounding box center [650, 182] width 65 height 20
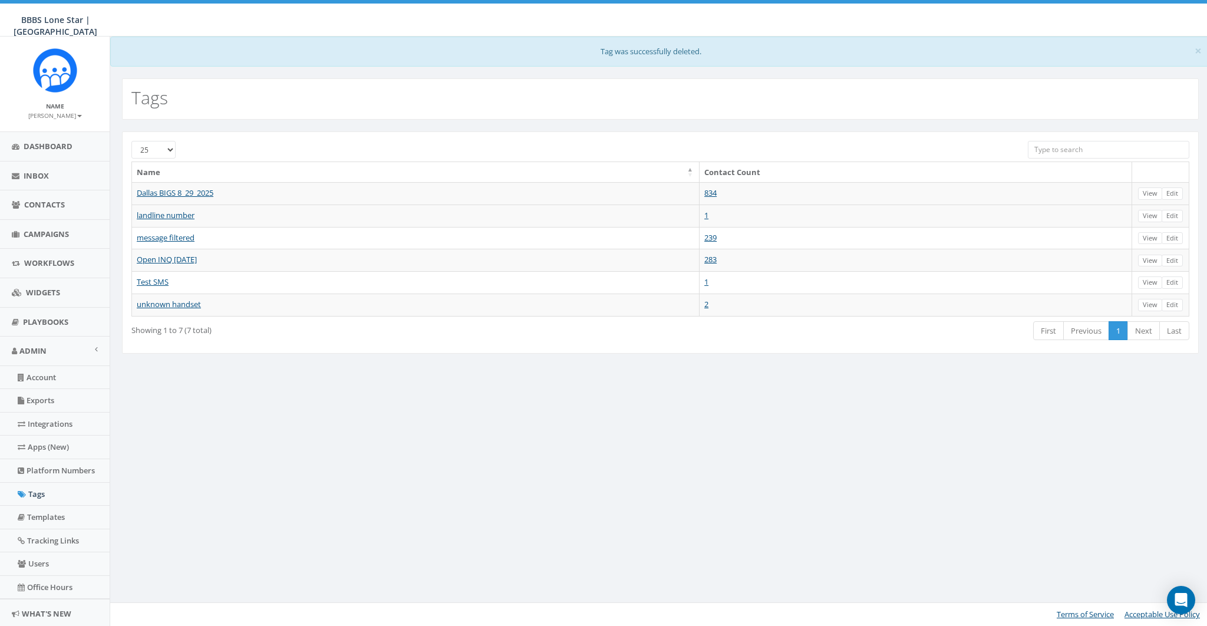
click at [595, 422] on div "× Tag was successfully deleted. Tags [PHONE_NUMBER] Name Contact Count Dallas B…" at bounding box center [660, 331] width 1101 height 589
click at [42, 159] on link "Dashboard" at bounding box center [55, 146] width 110 height 29
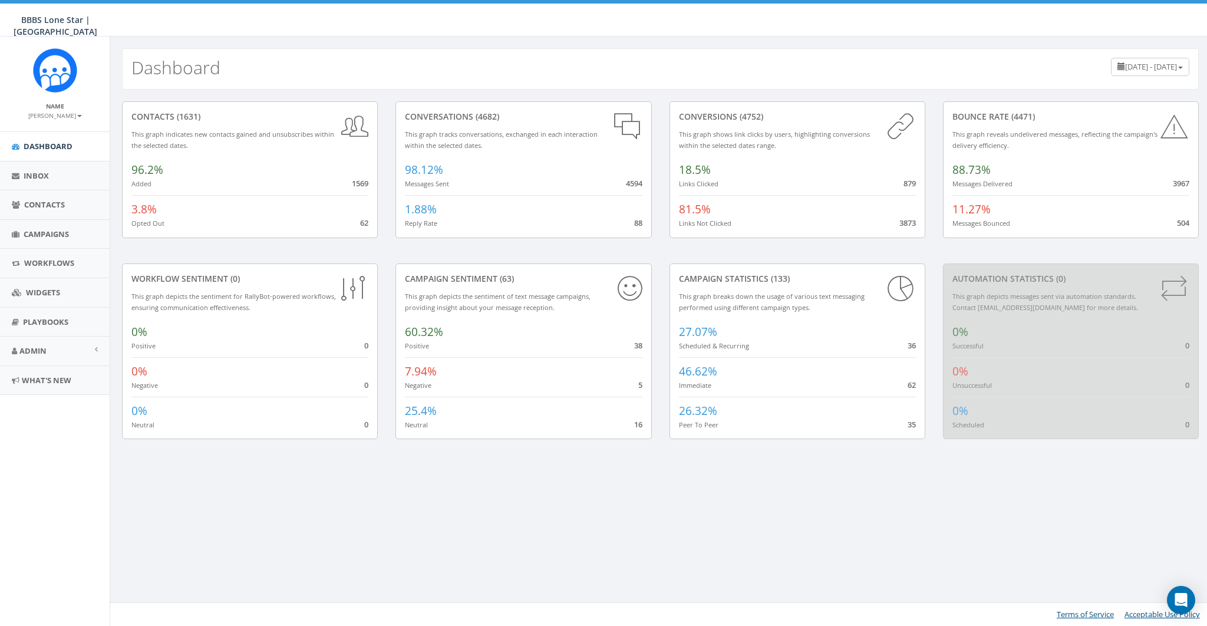
click at [51, 112] on small "[PERSON_NAME]" at bounding box center [55, 115] width 54 height 8
click at [41, 144] on link "Sign Out" at bounding box center [58, 148] width 93 height 15
